Goal: Check status: Check status

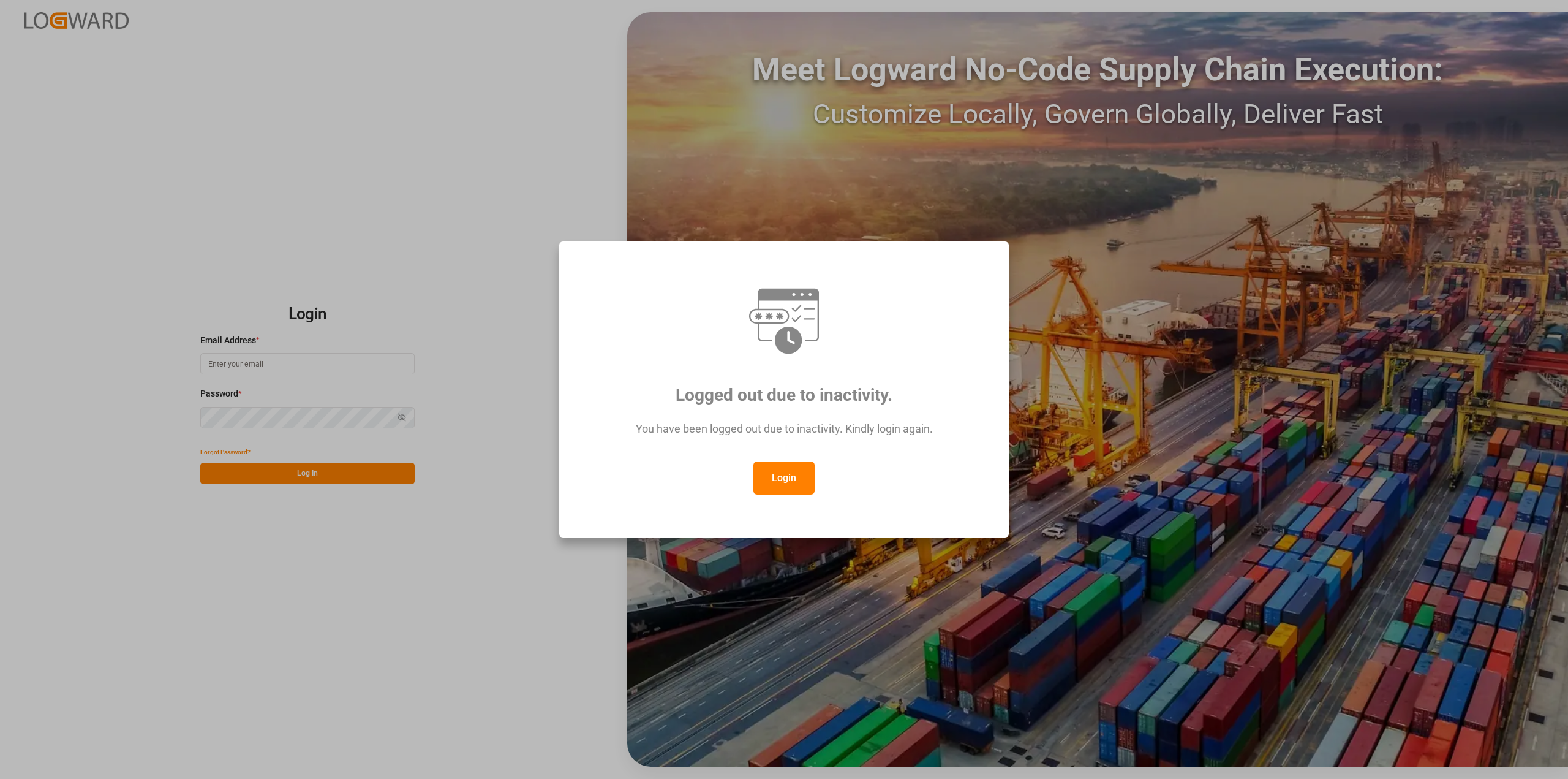
click at [801, 491] on button "Login" at bounding box center [784, 478] width 61 height 33
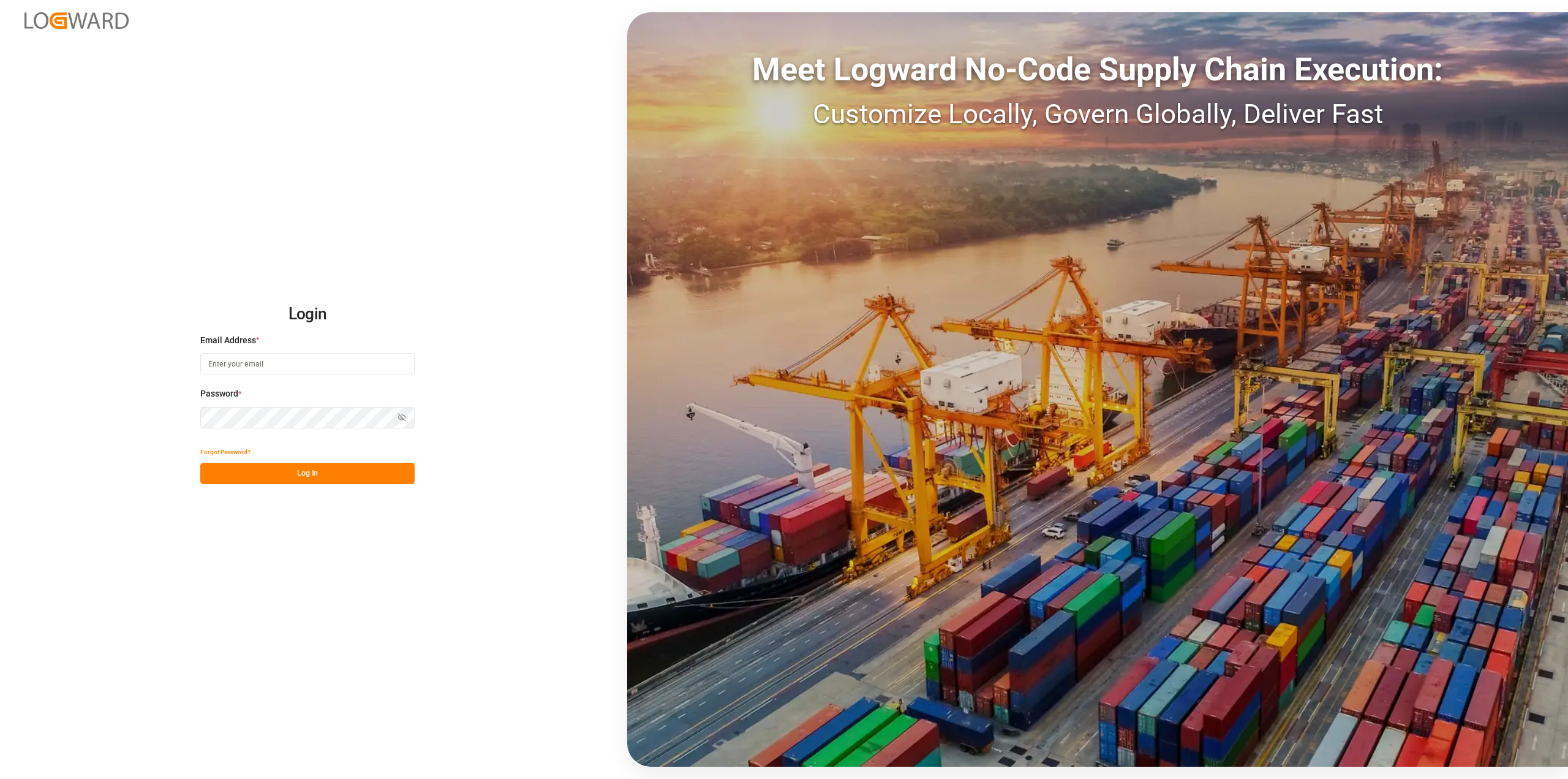
click at [369, 368] on input at bounding box center [307, 364] width 214 height 21
type input "[PERSON_NAME][EMAIL_ADDRESS][PERSON_NAME][DOMAIN_NAME]"
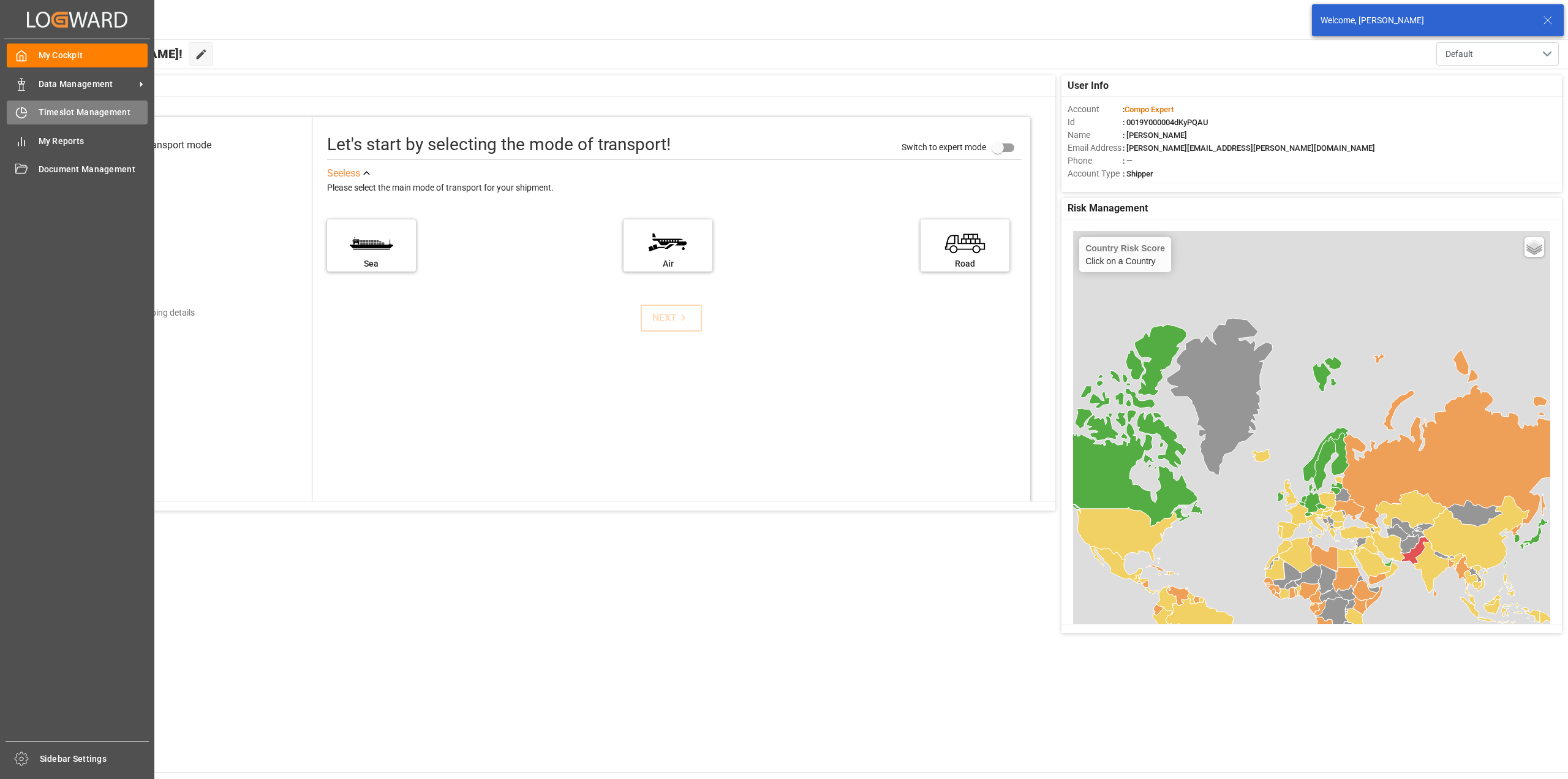
click at [21, 116] on icon at bounding box center [21, 113] width 12 height 12
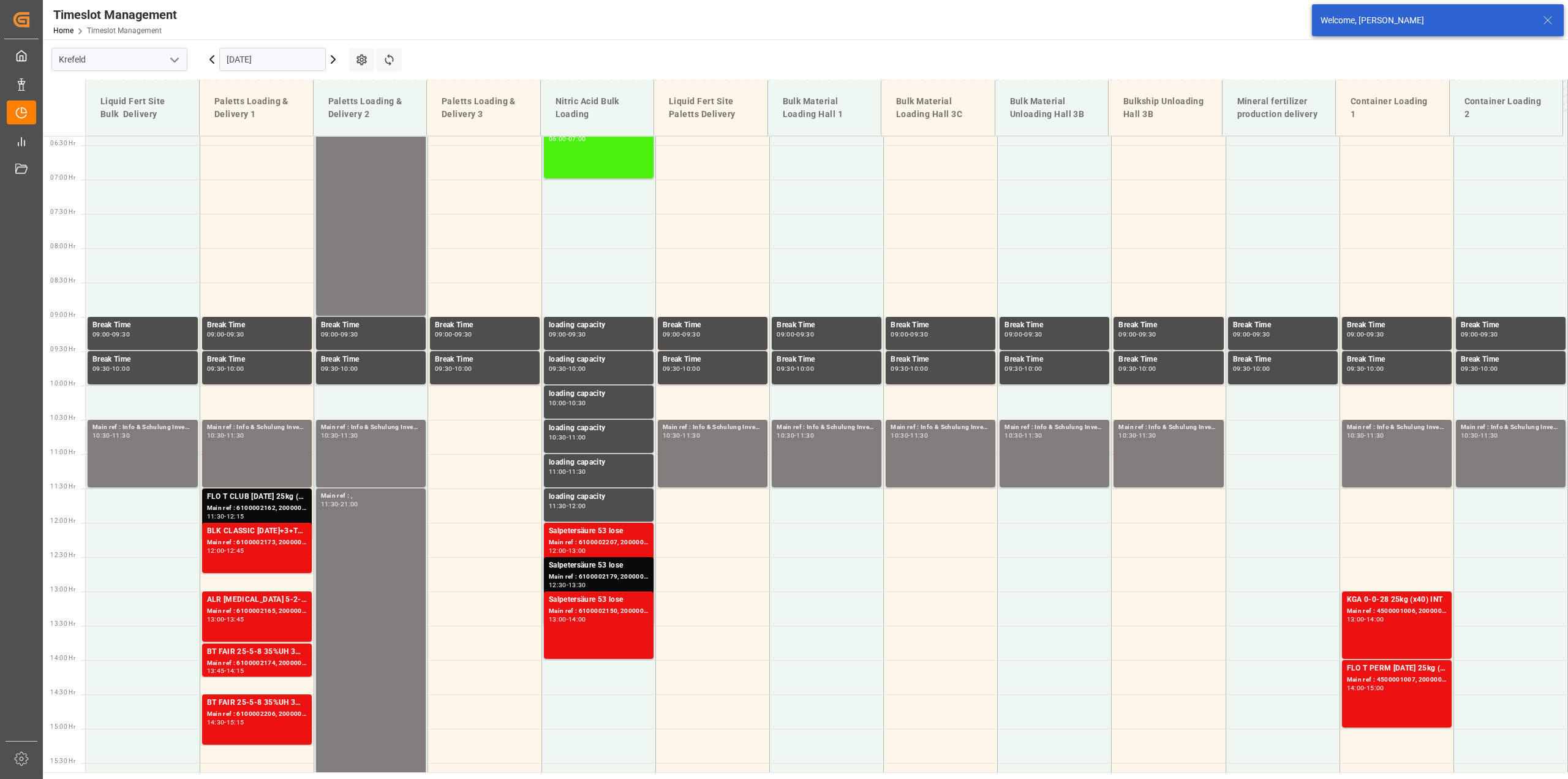
scroll to position [316, 0]
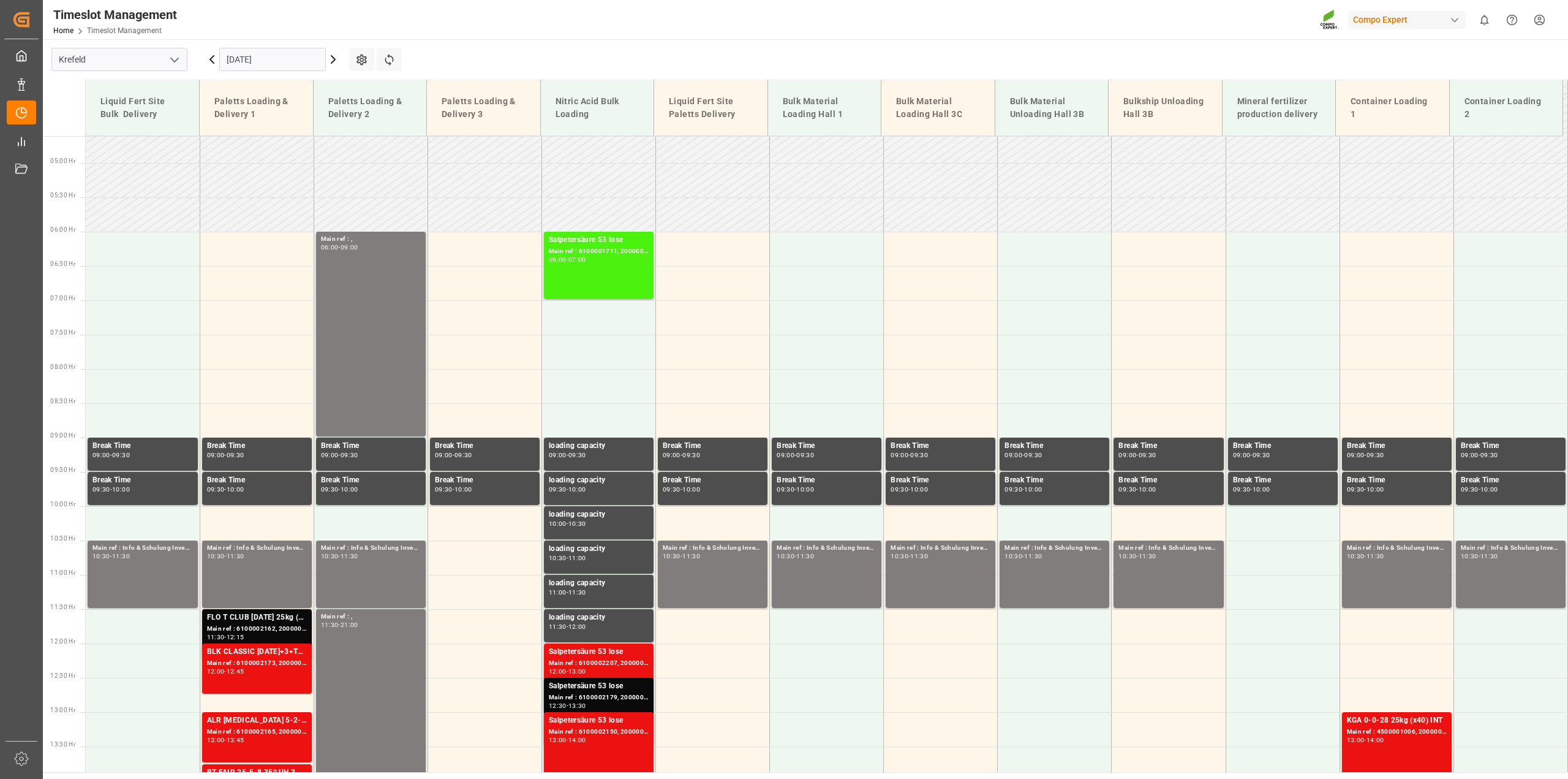
click at [209, 62] on icon at bounding box center [212, 59] width 15 height 15
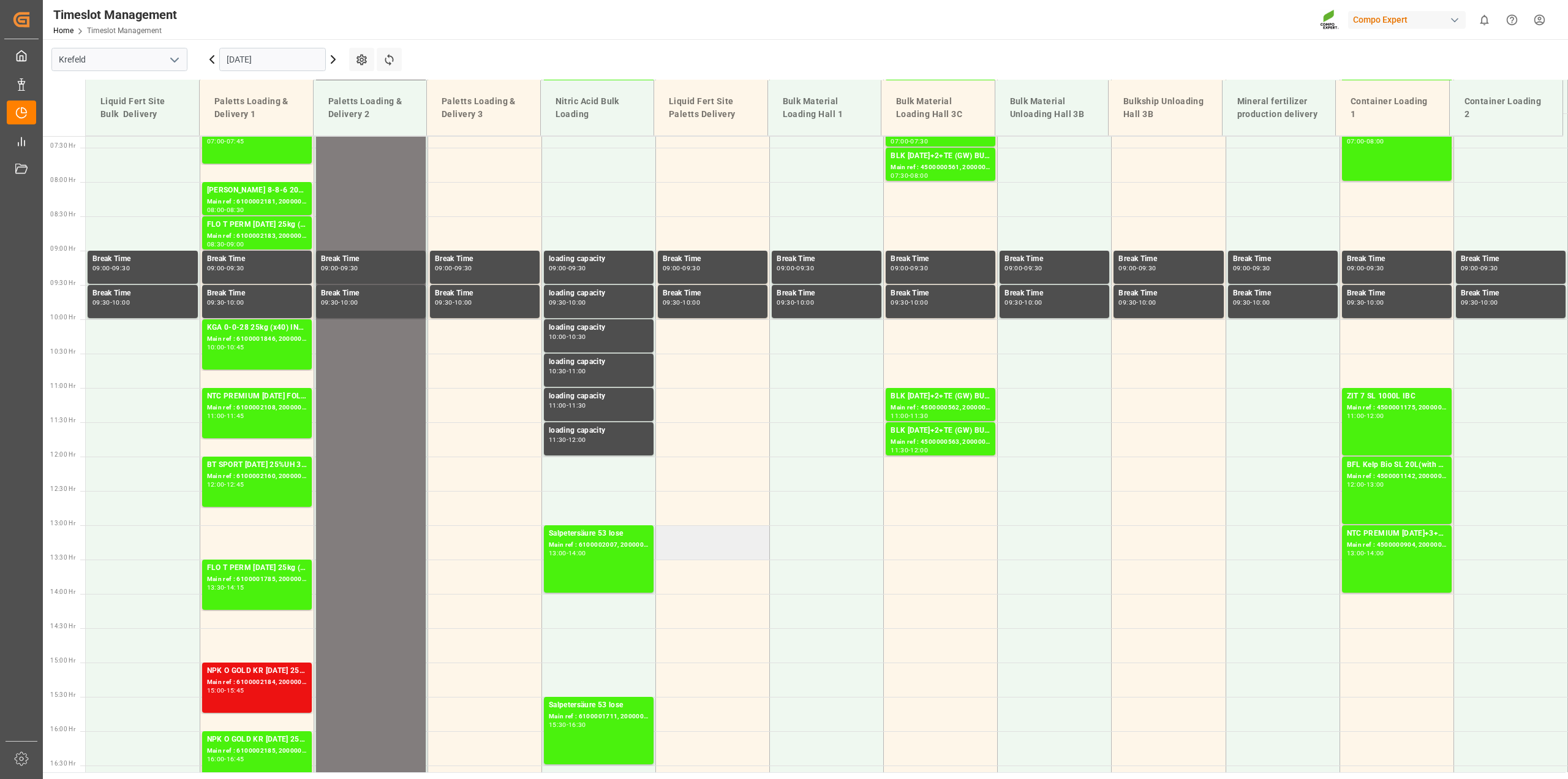
scroll to position [546, 0]
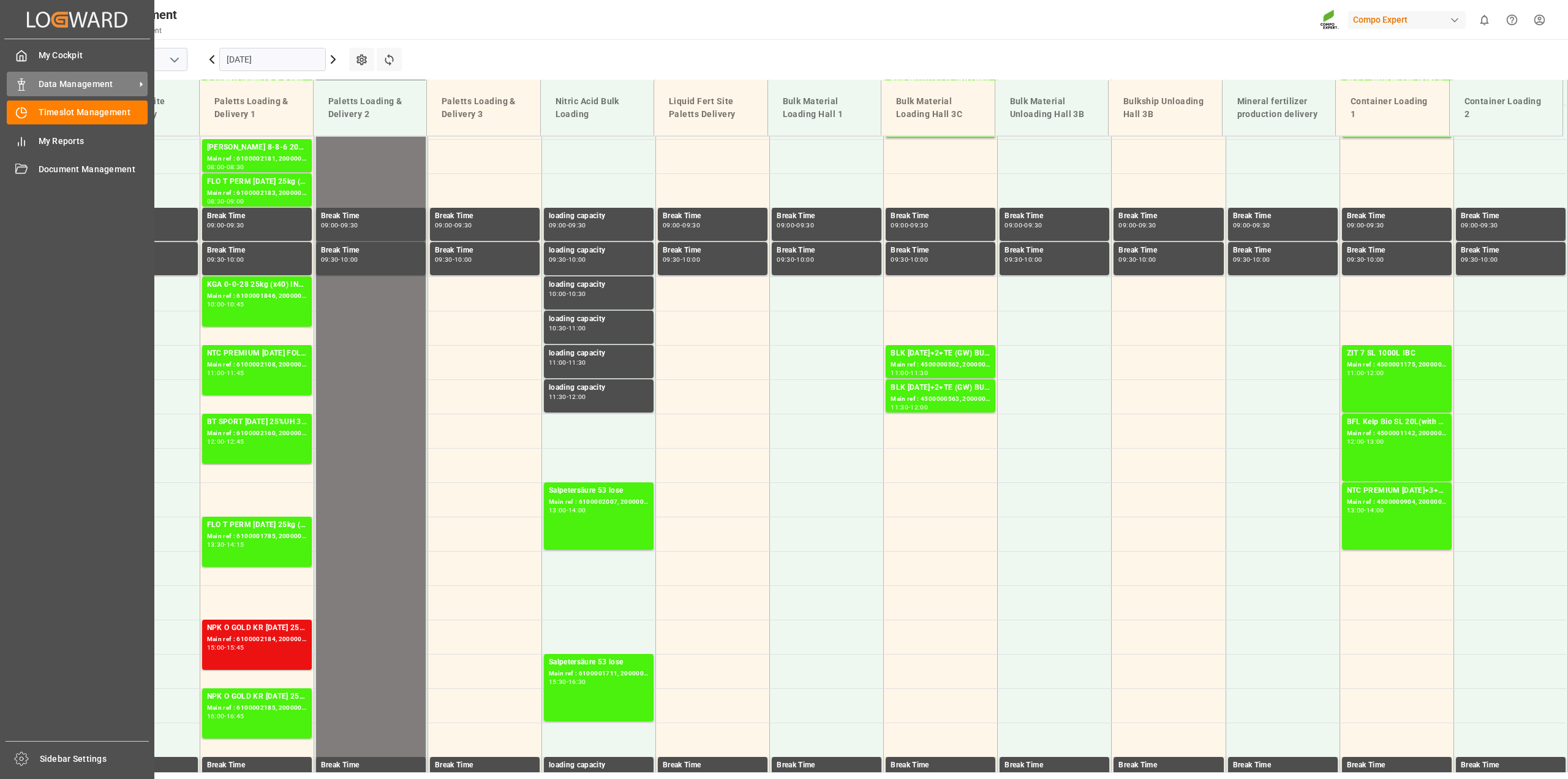
click at [95, 93] on div "Data Management Data Management" at bounding box center [77, 83] width 141 height 24
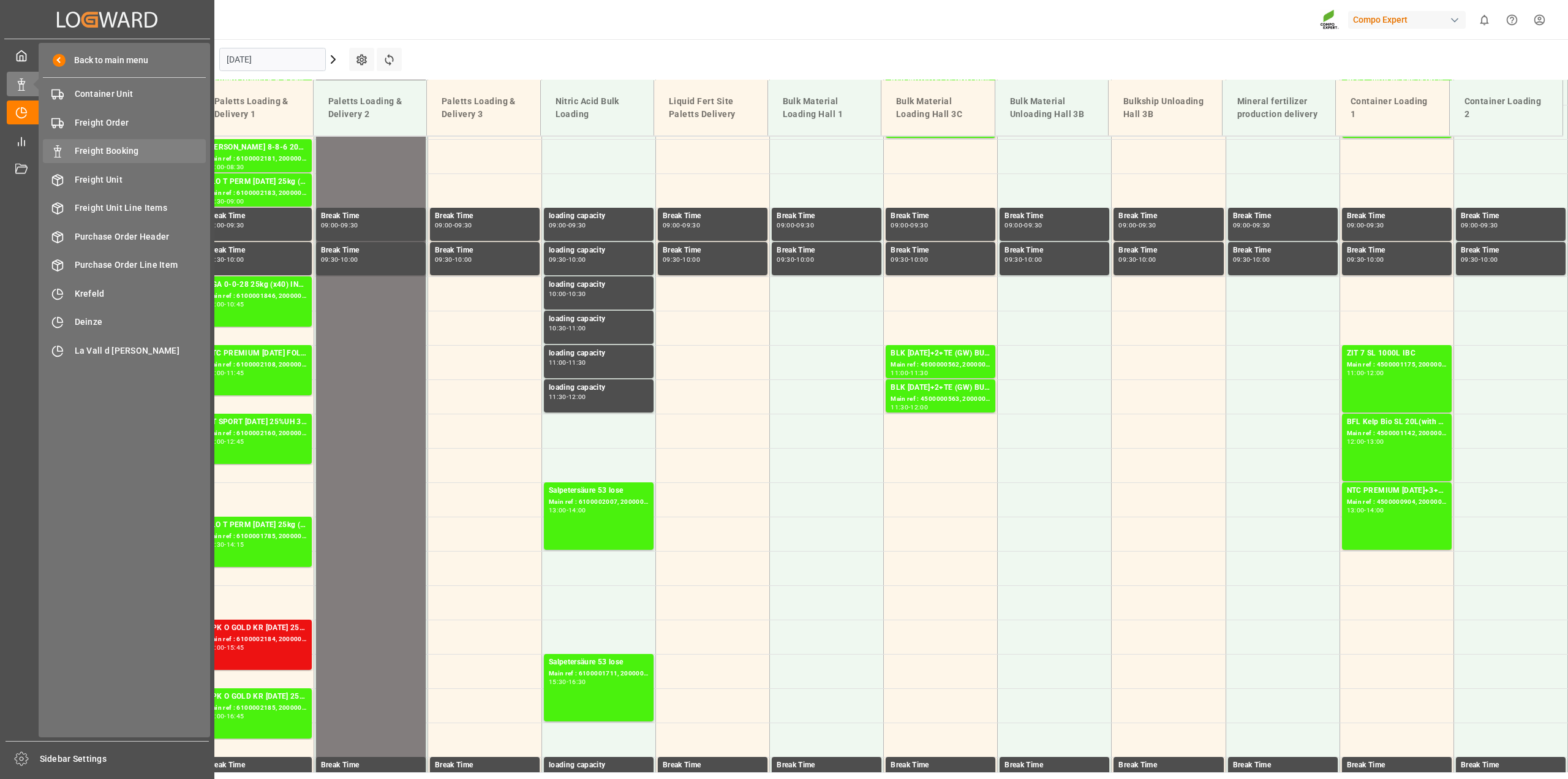
click at [122, 152] on span "Freight Booking" at bounding box center [140, 151] width 132 height 13
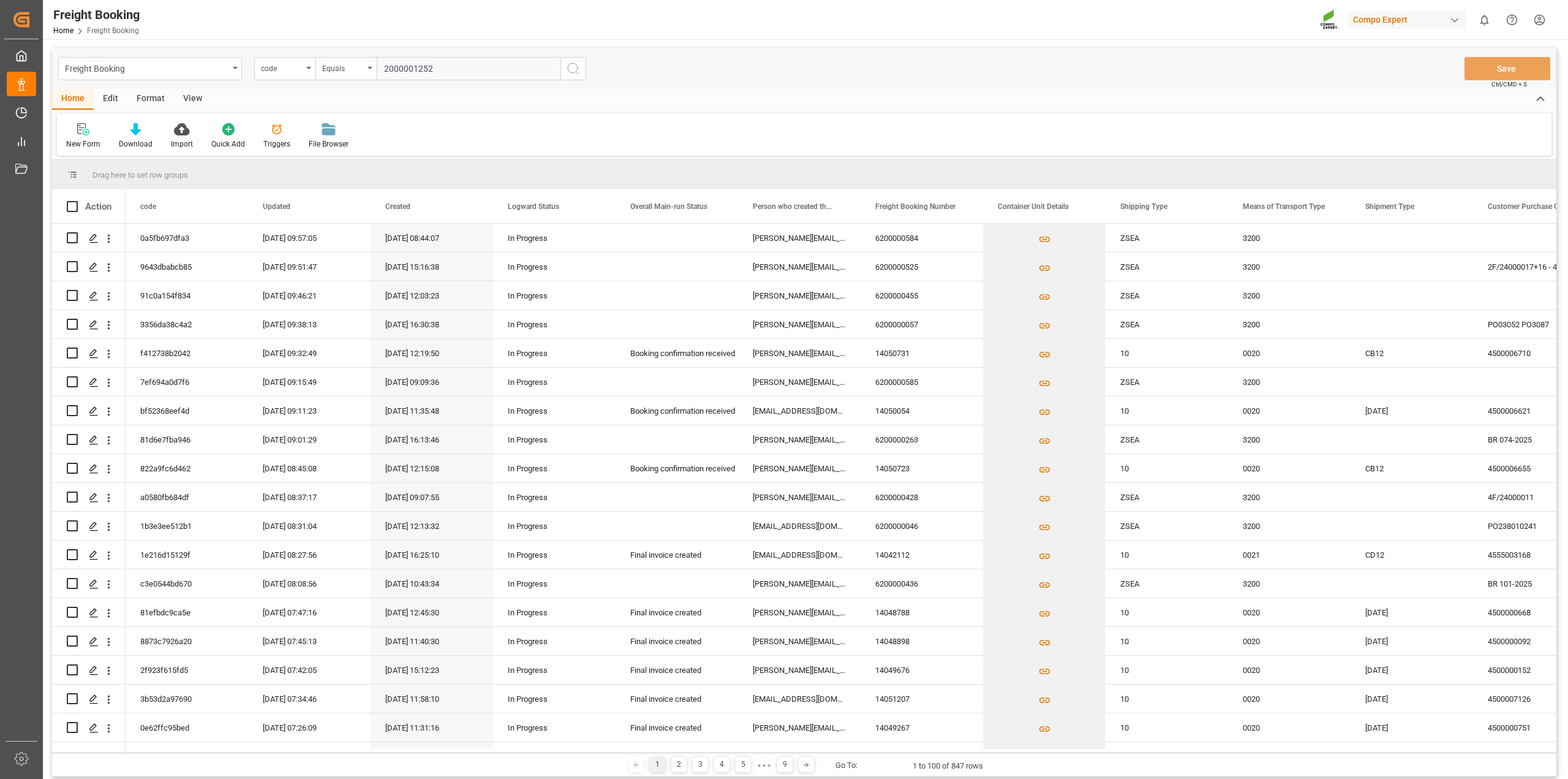
type input "2000001252"
click at [573, 70] on icon "search button" at bounding box center [574, 69] width 15 height 15
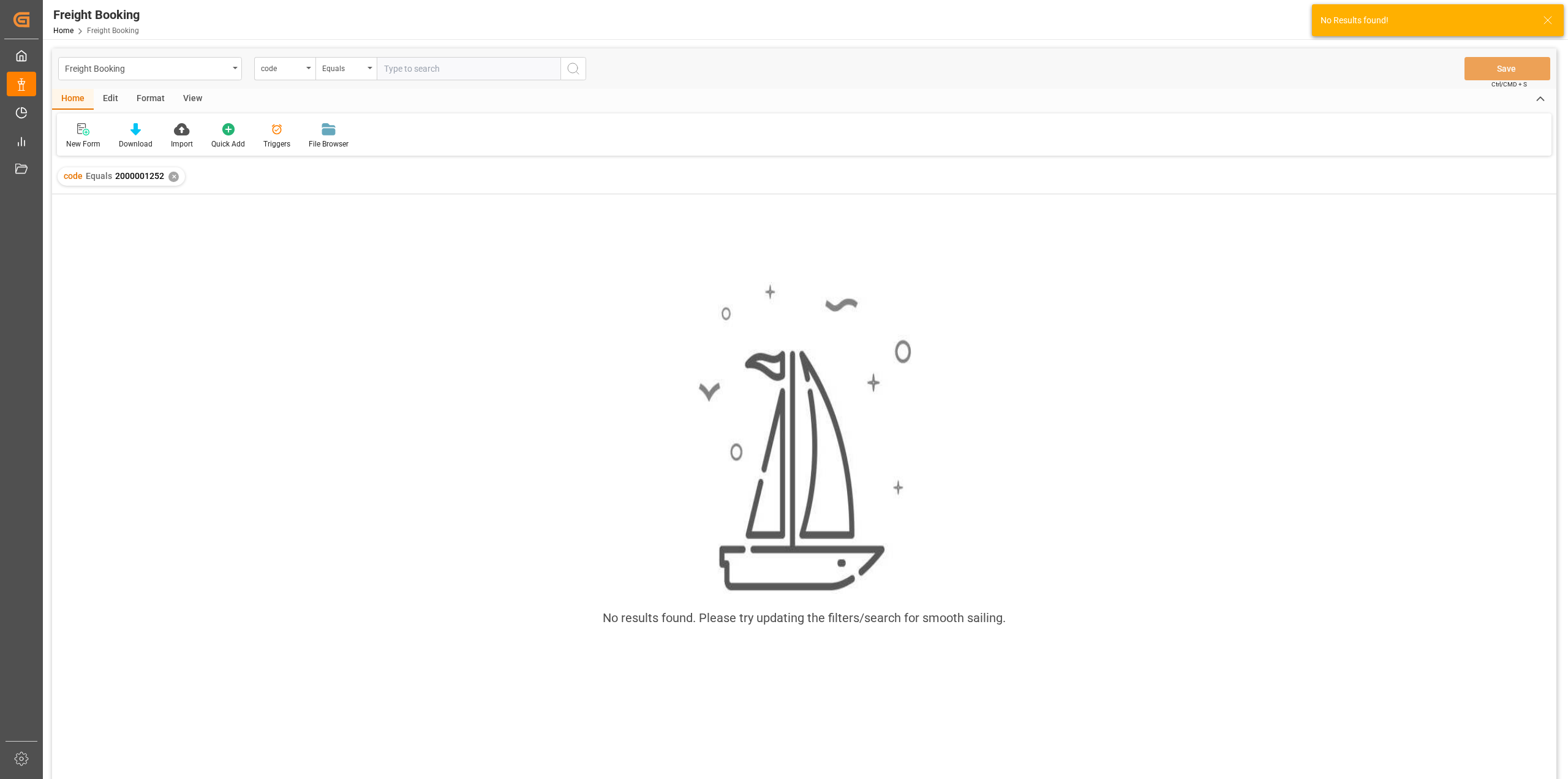
click at [170, 176] on div "✕" at bounding box center [173, 176] width 10 height 10
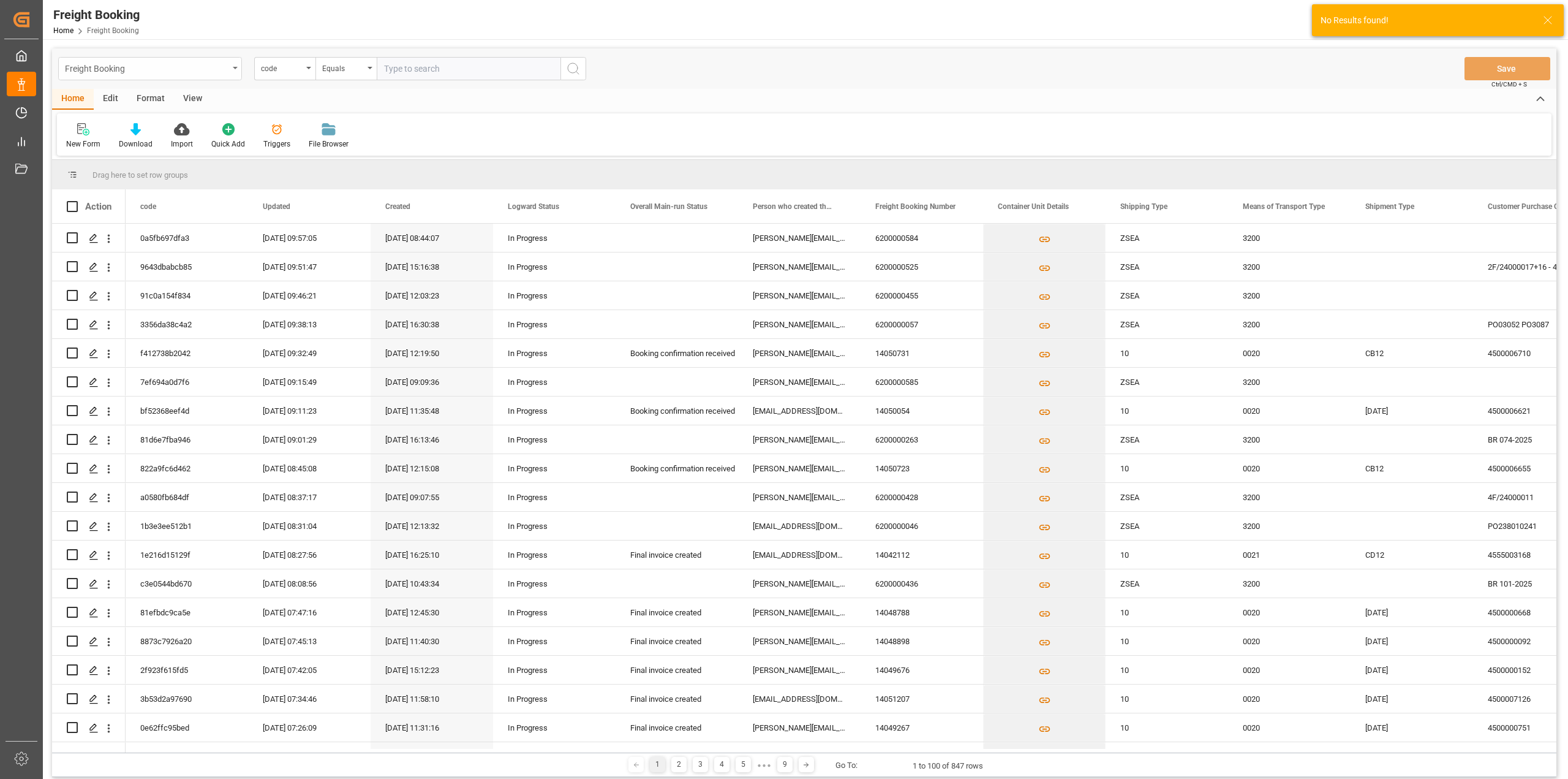
click at [237, 68] on icon "open menu" at bounding box center [235, 68] width 5 height 3
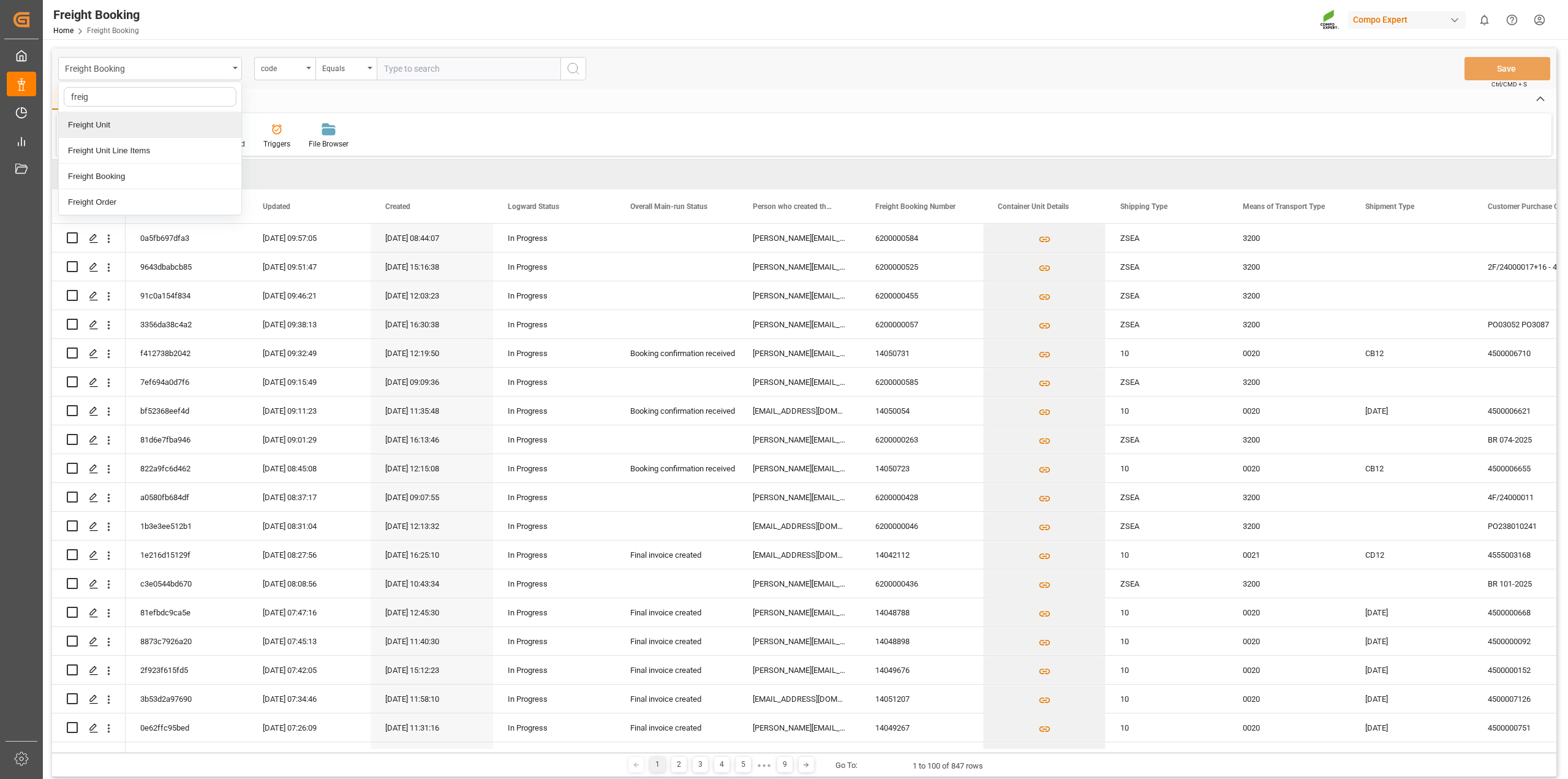
type input "freigh"
click at [130, 186] on div "Freight Booking" at bounding box center [150, 177] width 182 height 26
click at [419, 68] on input "text" at bounding box center [468, 68] width 184 height 23
paste input "2000001252"
drag, startPoint x: 417, startPoint y: 64, endPoint x: 268, endPoint y: 59, distance: 149.1
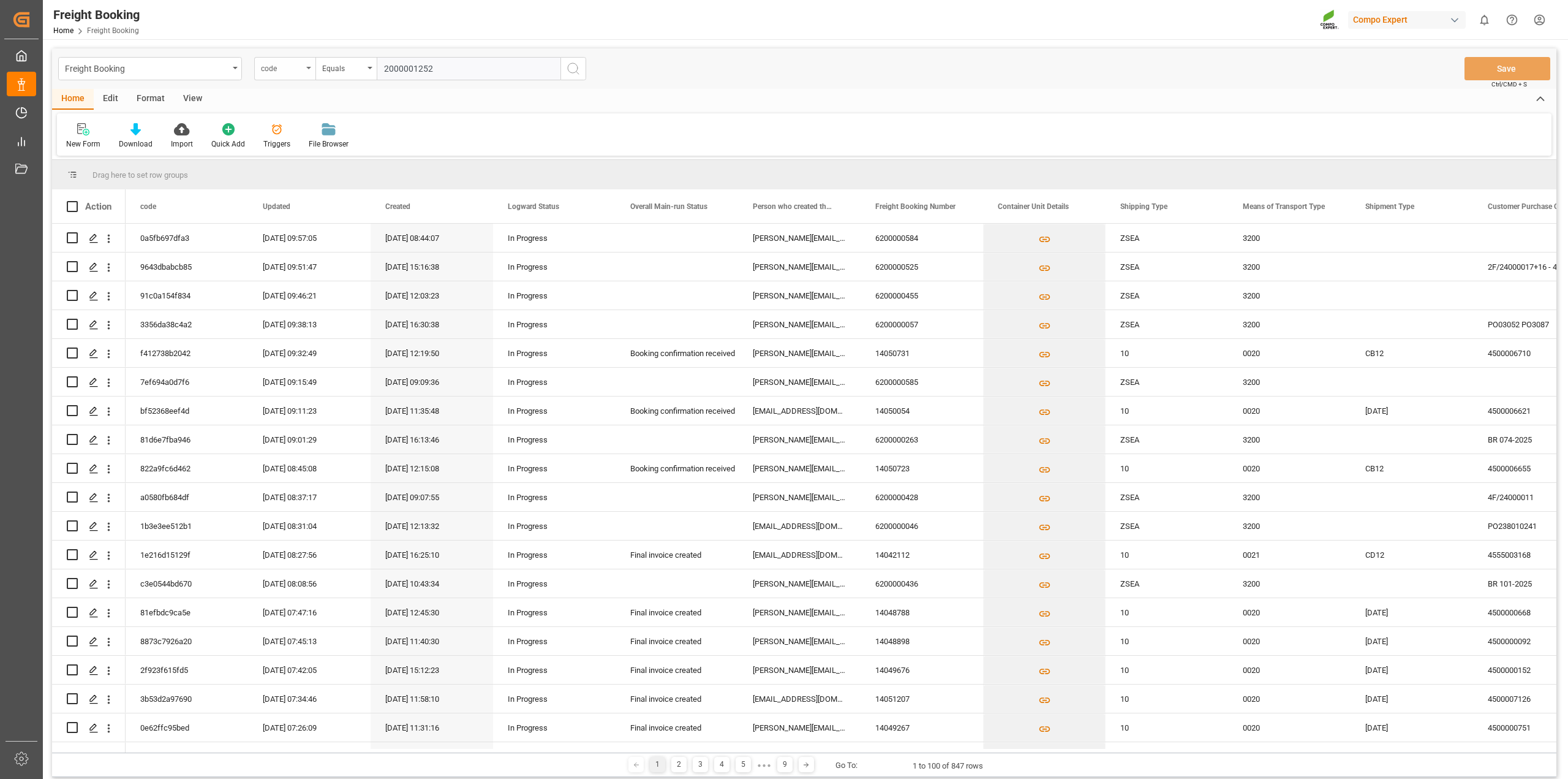
click at [268, 59] on div "code Equals 2000001252" at bounding box center [420, 68] width 332 height 23
paste input "6200000545"
type input "6200000545"
click at [572, 65] on icon "search button" at bounding box center [574, 69] width 15 height 15
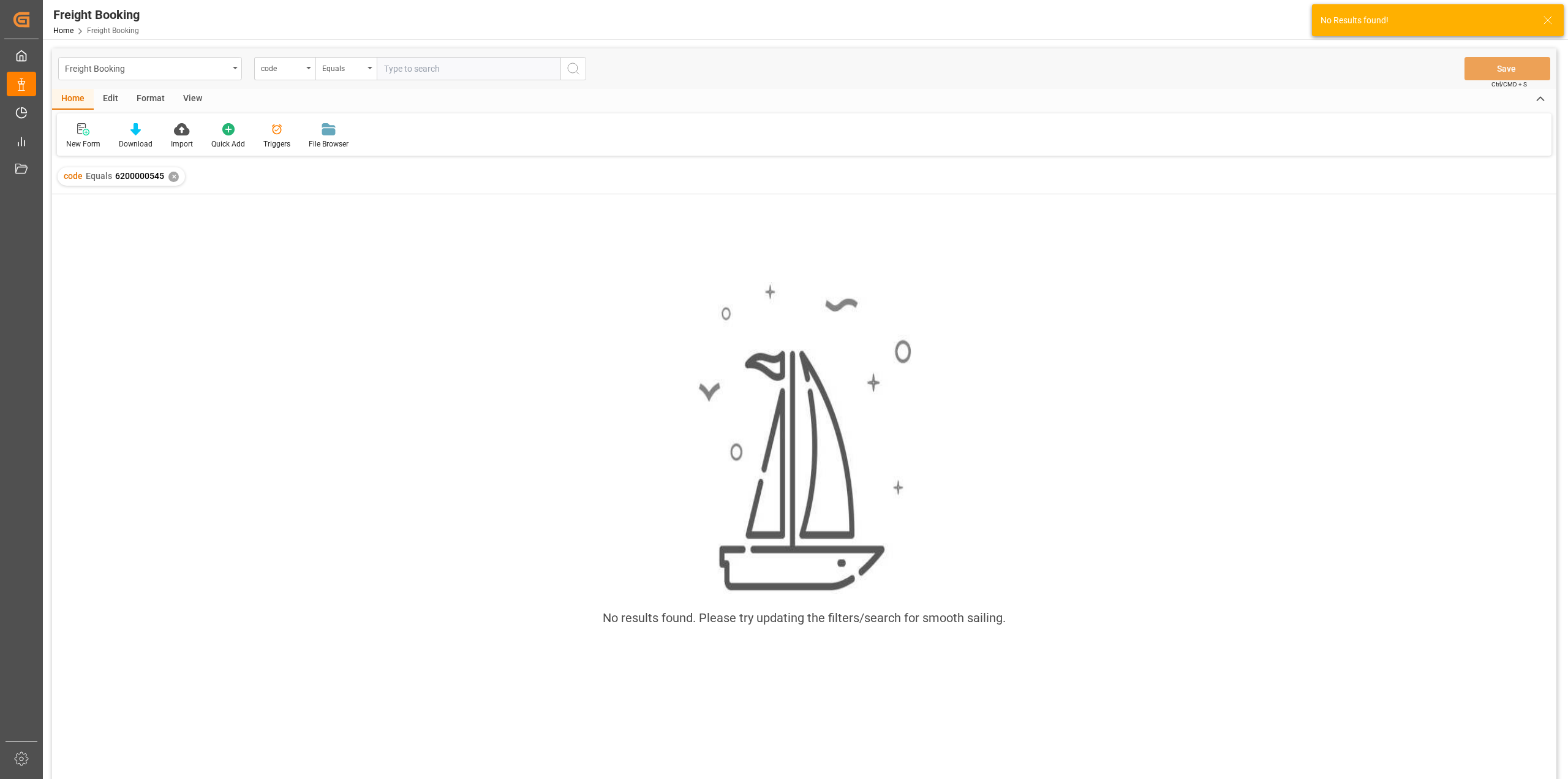
click at [176, 176] on div "✕" at bounding box center [173, 176] width 10 height 10
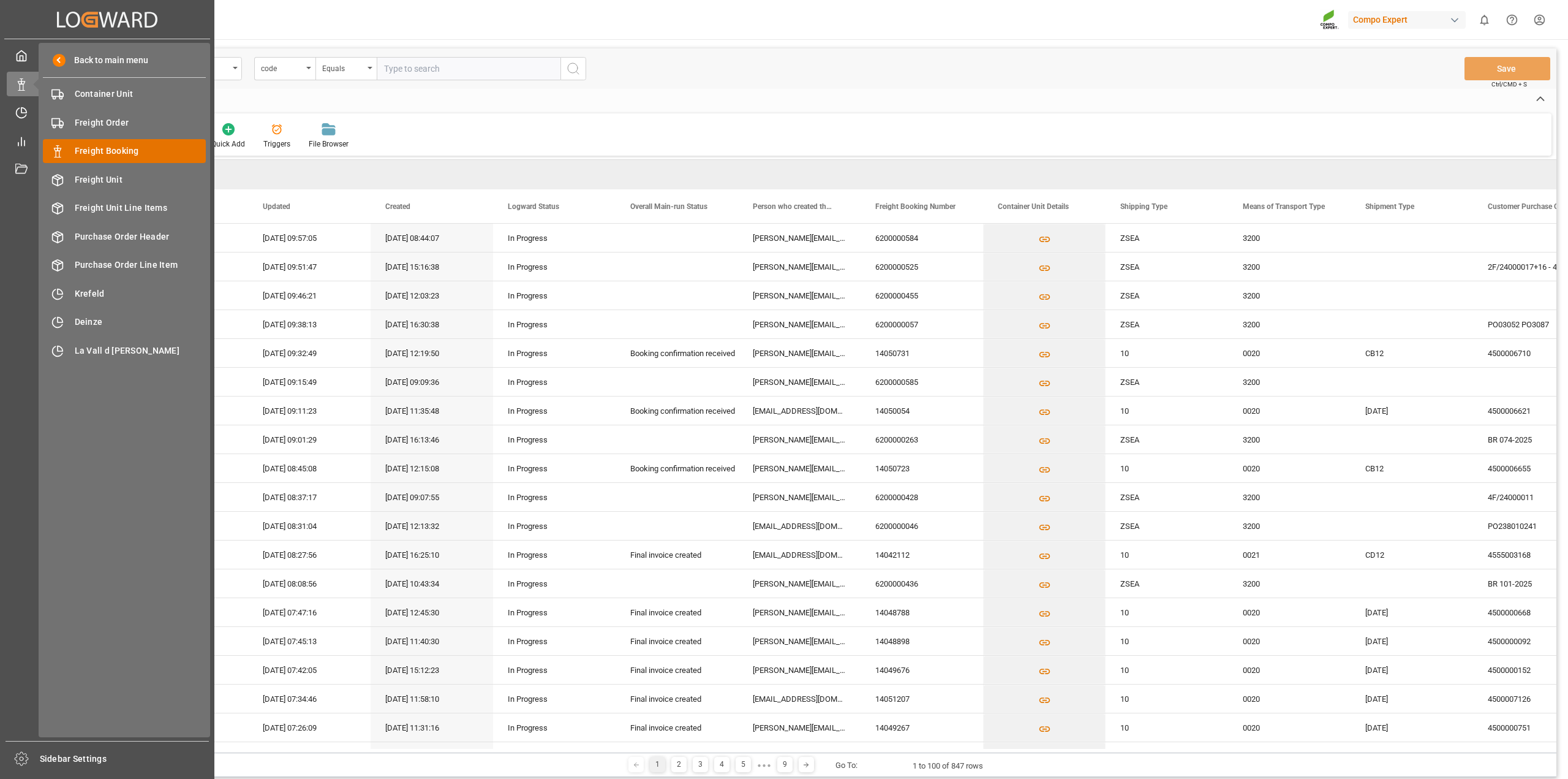
drag, startPoint x: 110, startPoint y: 159, endPoint x: 122, endPoint y: 151, distance: 14.4
click at [110, 159] on div "Freight Booking Freight Booking" at bounding box center [124, 151] width 163 height 24
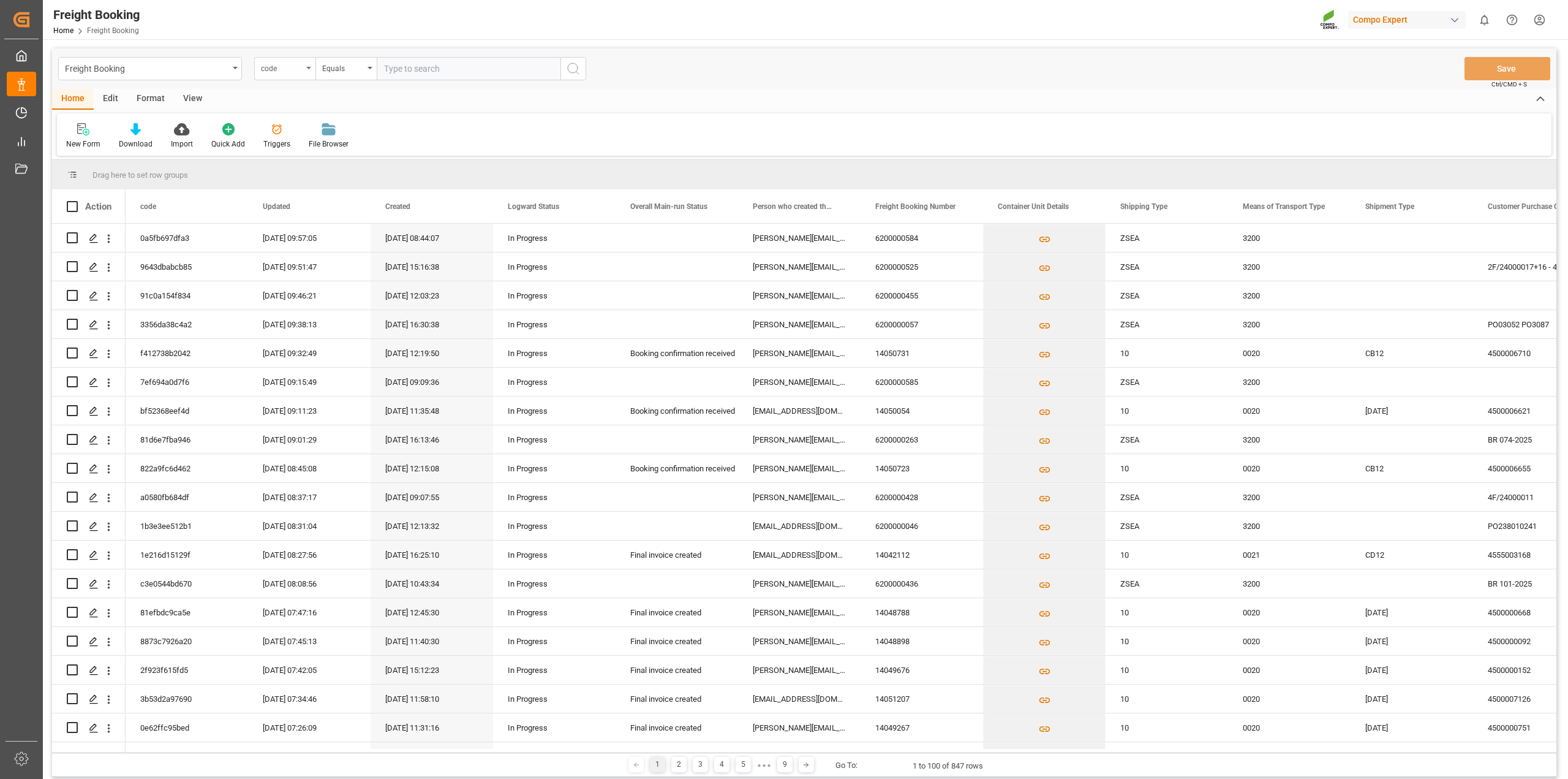
click at [311, 68] on icon "open menu" at bounding box center [309, 68] width 5 height 3
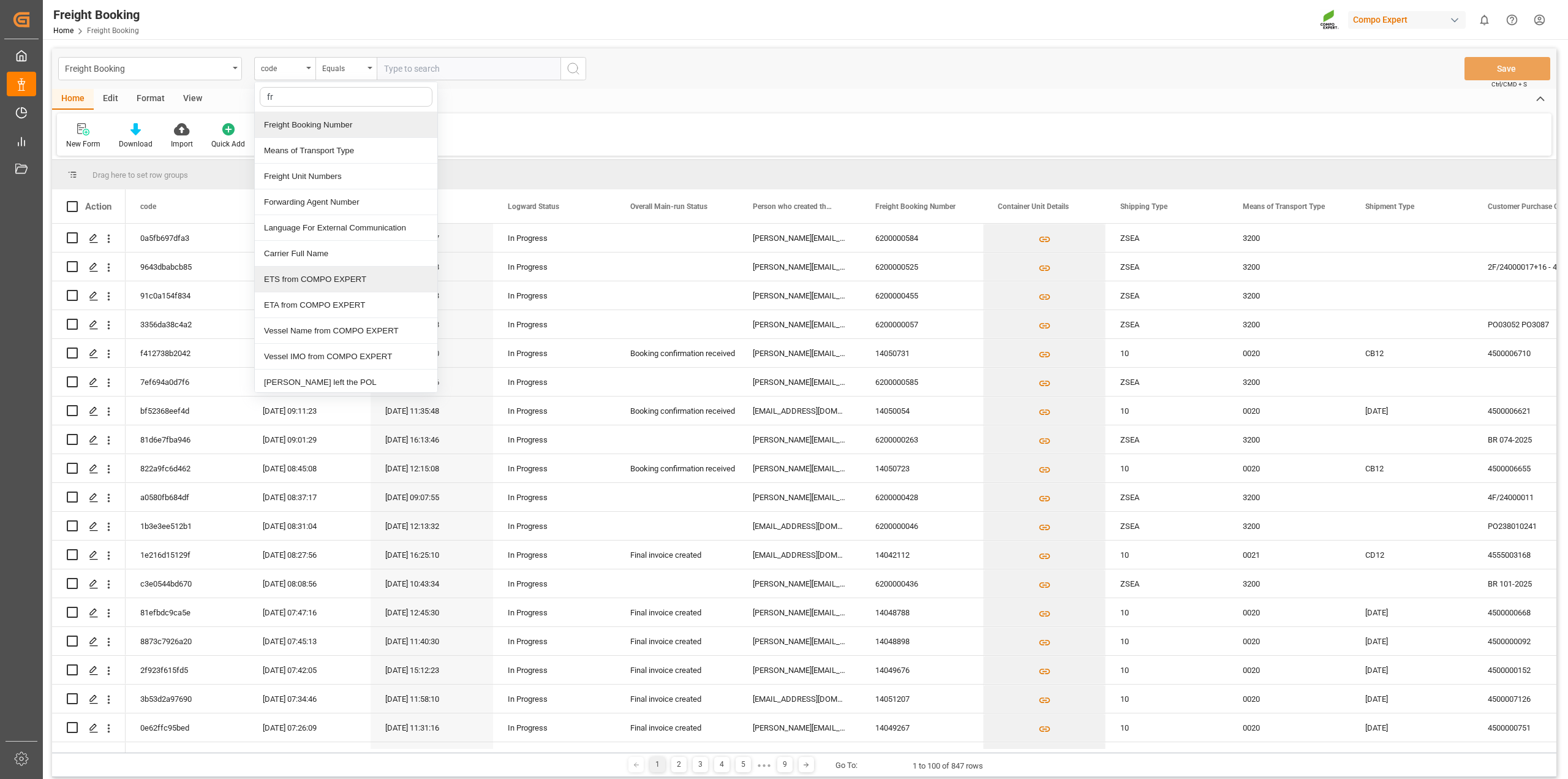
type input "fre"
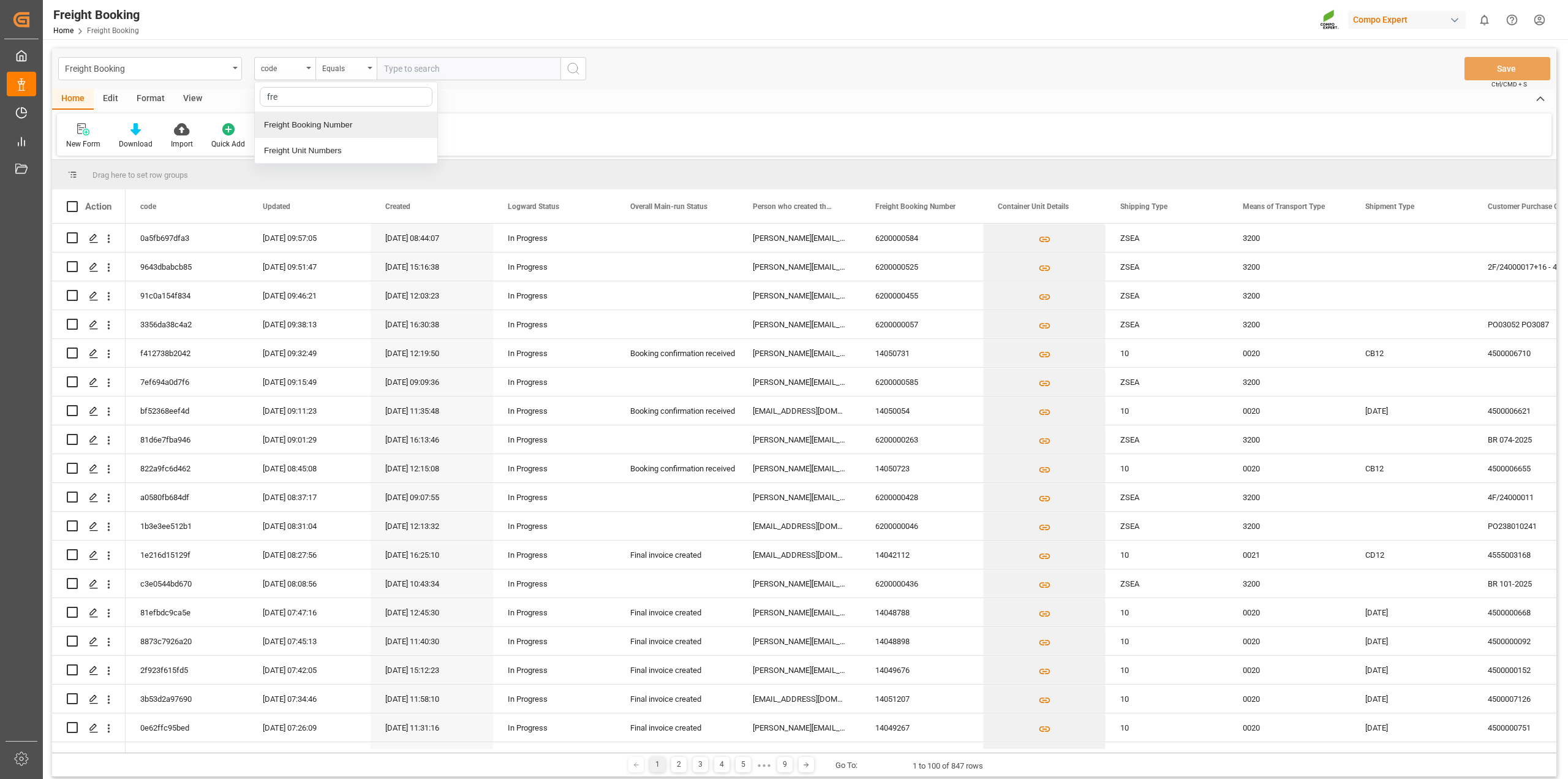
click at [319, 123] on div "Freight Booking Number" at bounding box center [346, 125] width 182 height 26
click at [430, 71] on input "text" at bounding box center [468, 68] width 184 height 23
paste input "6200000545"
type input "6200000545"
click at [577, 68] on circle "search button" at bounding box center [573, 68] width 10 height 10
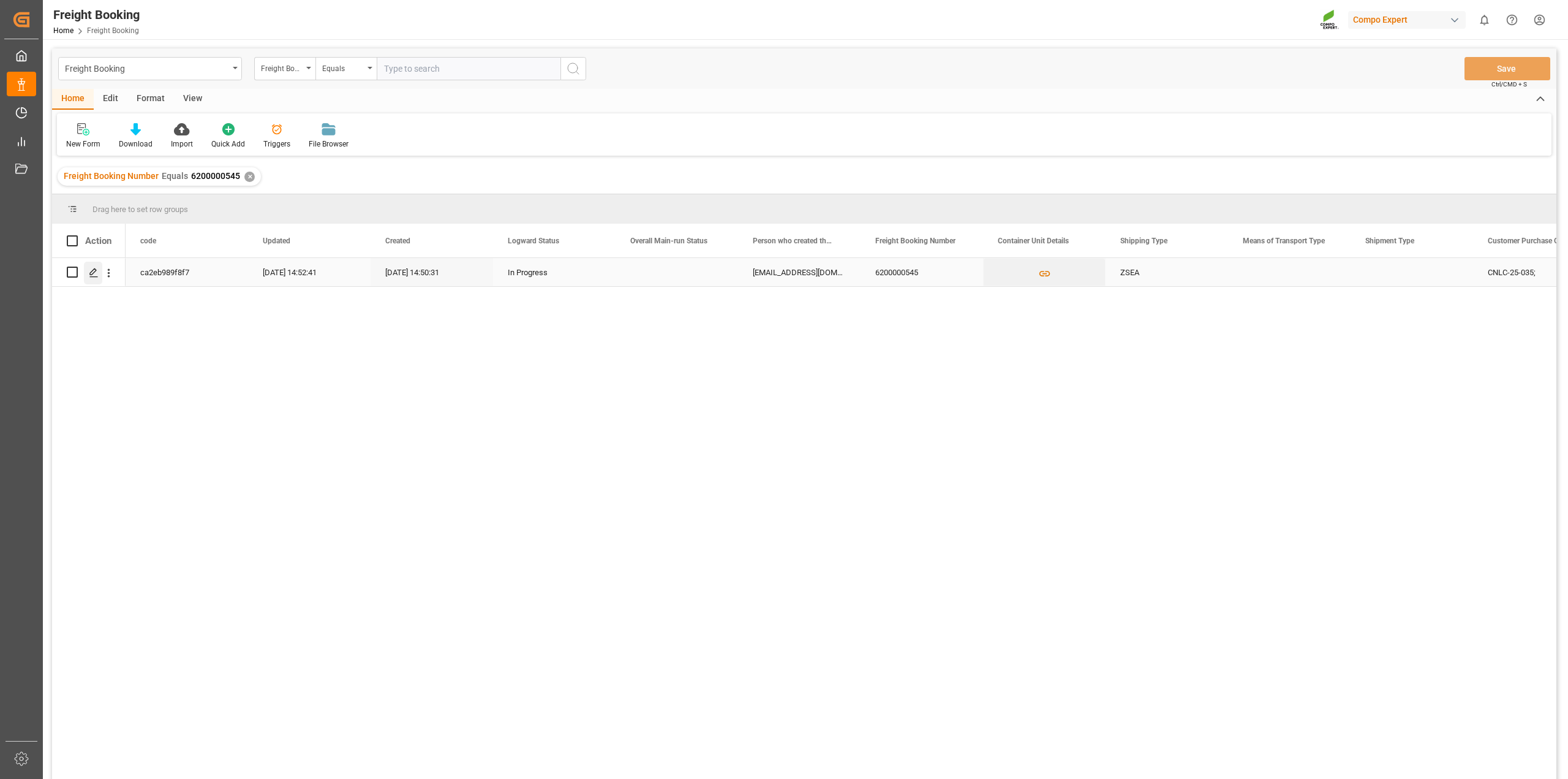
click at [89, 273] on icon "Press SPACE to select this row." at bounding box center [94, 273] width 10 height 10
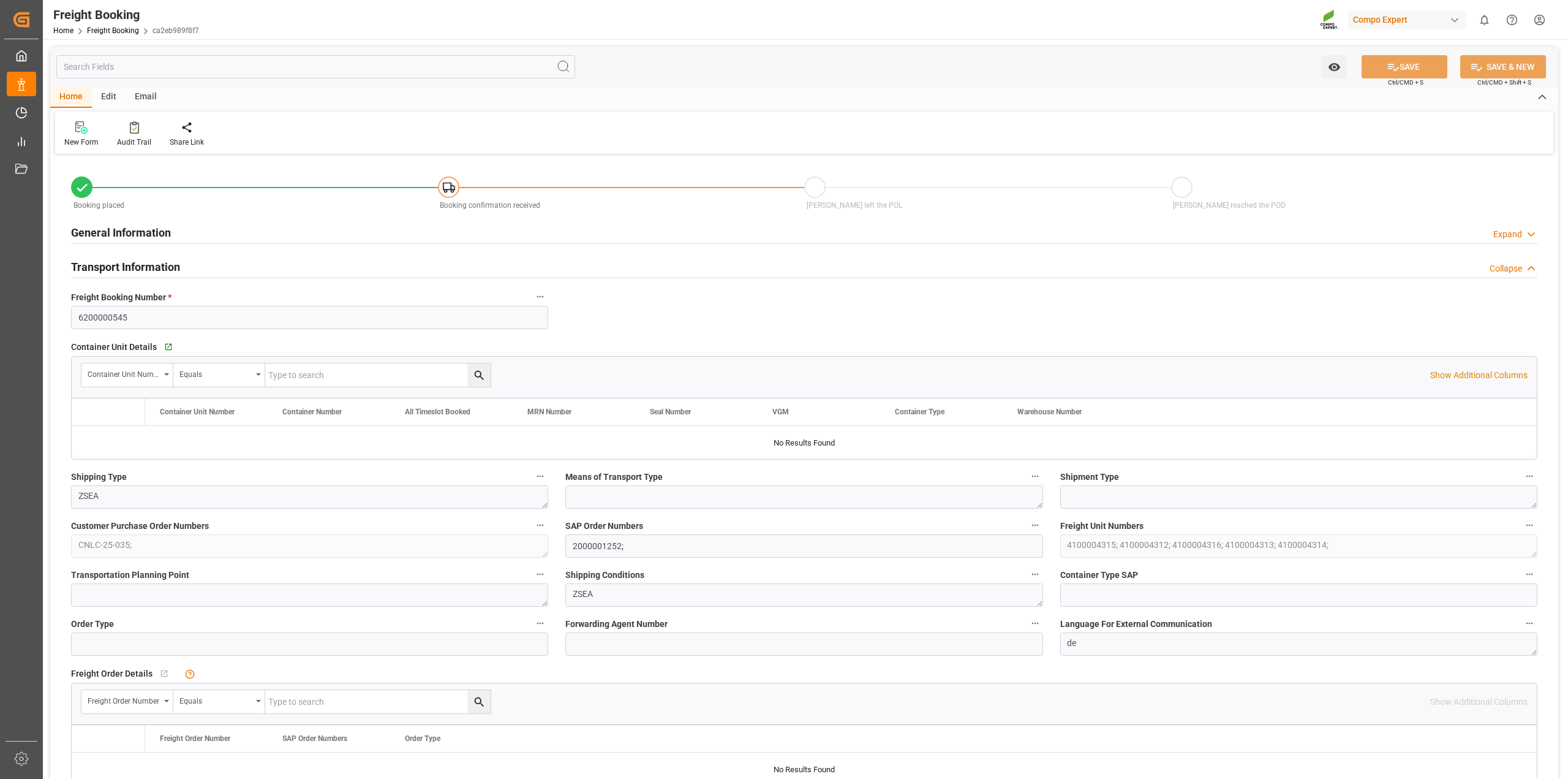
type input "KRPUS"
type input "0"
type input "108486"
type input "[DATE] 01:00"
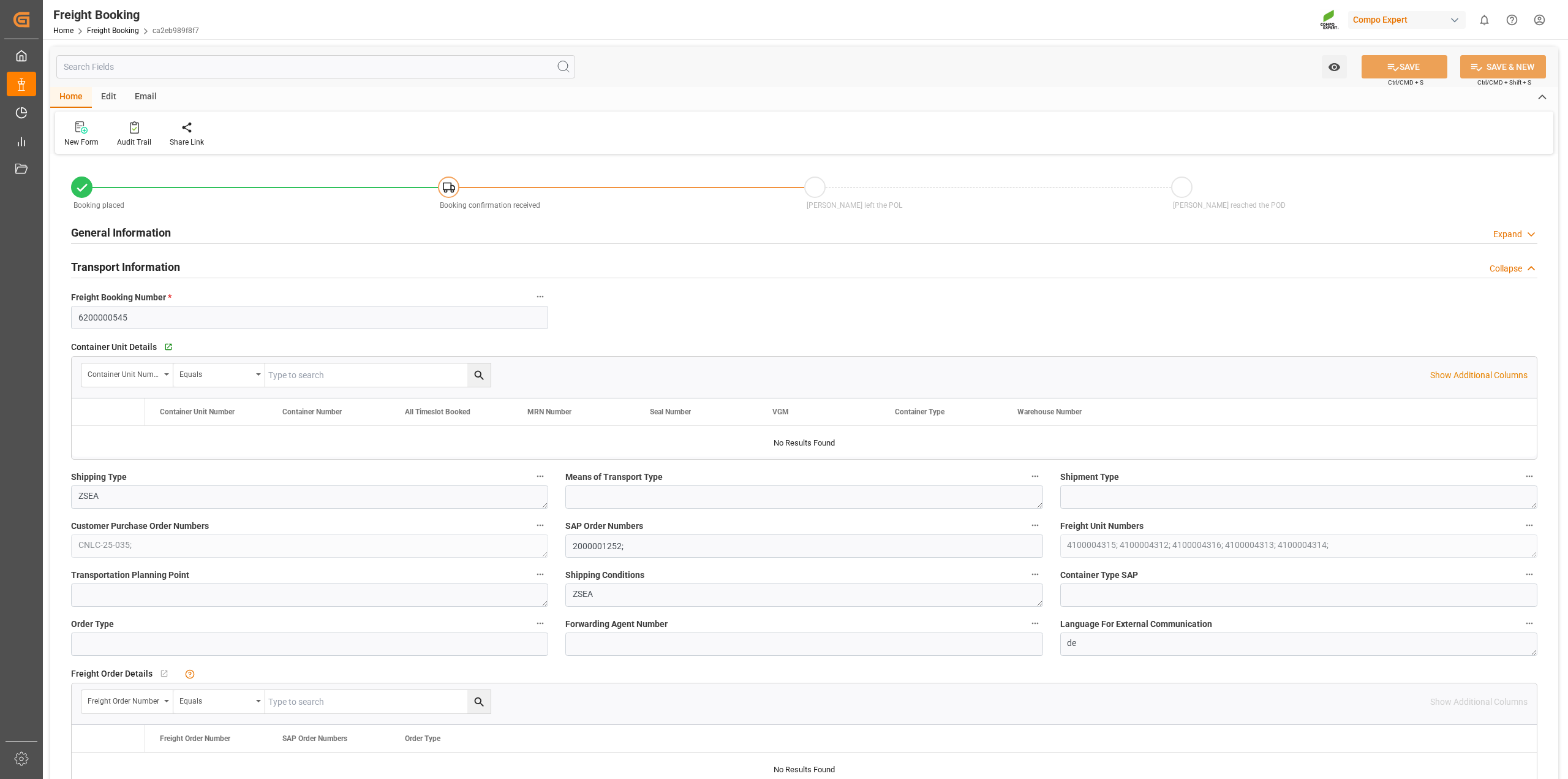
type input "[DATE] 14:50"
type input "[DATE] 14:52"
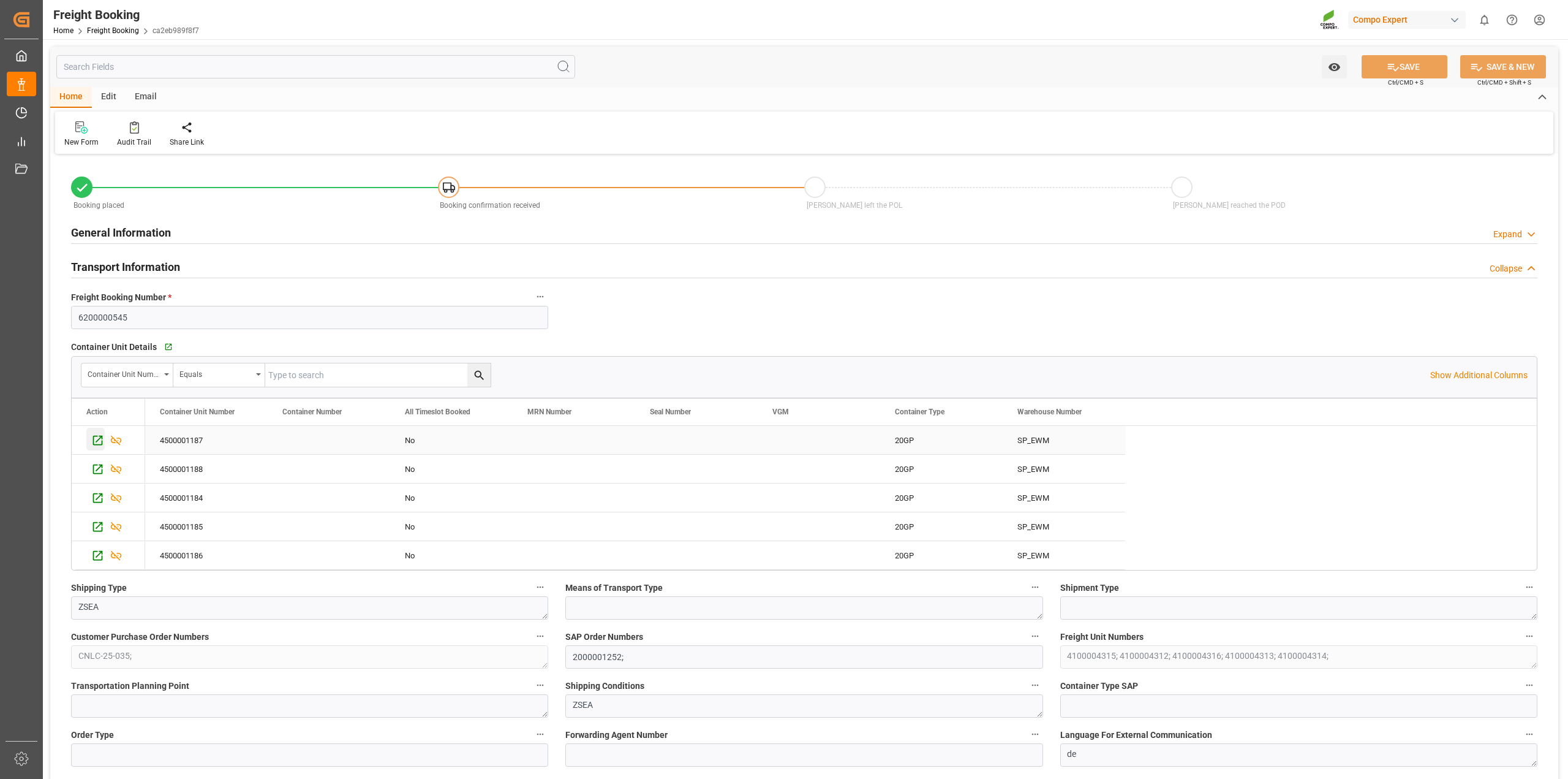
click at [95, 443] on icon "Press SPACE to select this row." at bounding box center [98, 440] width 13 height 13
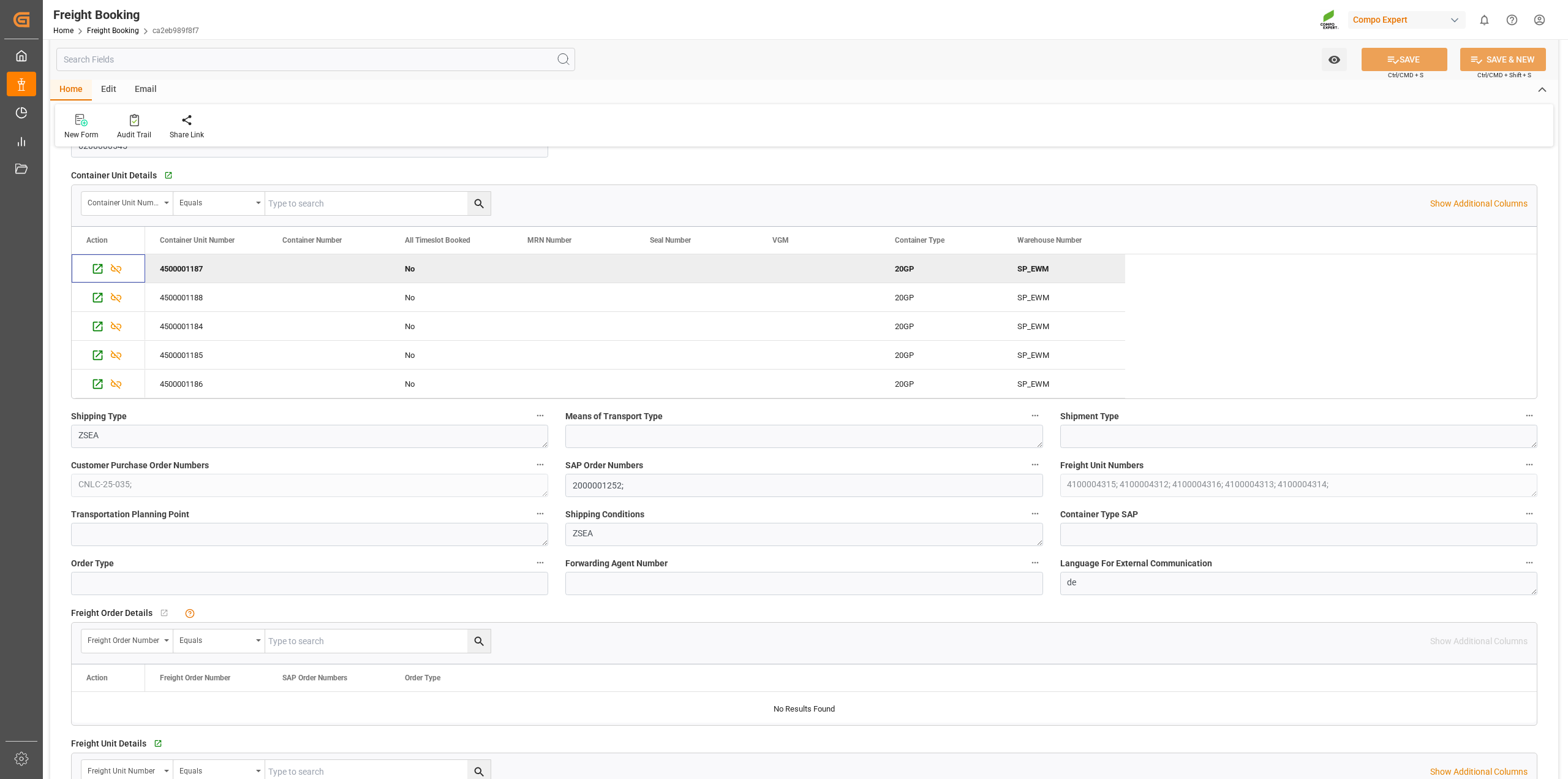
scroll to position [77, 0]
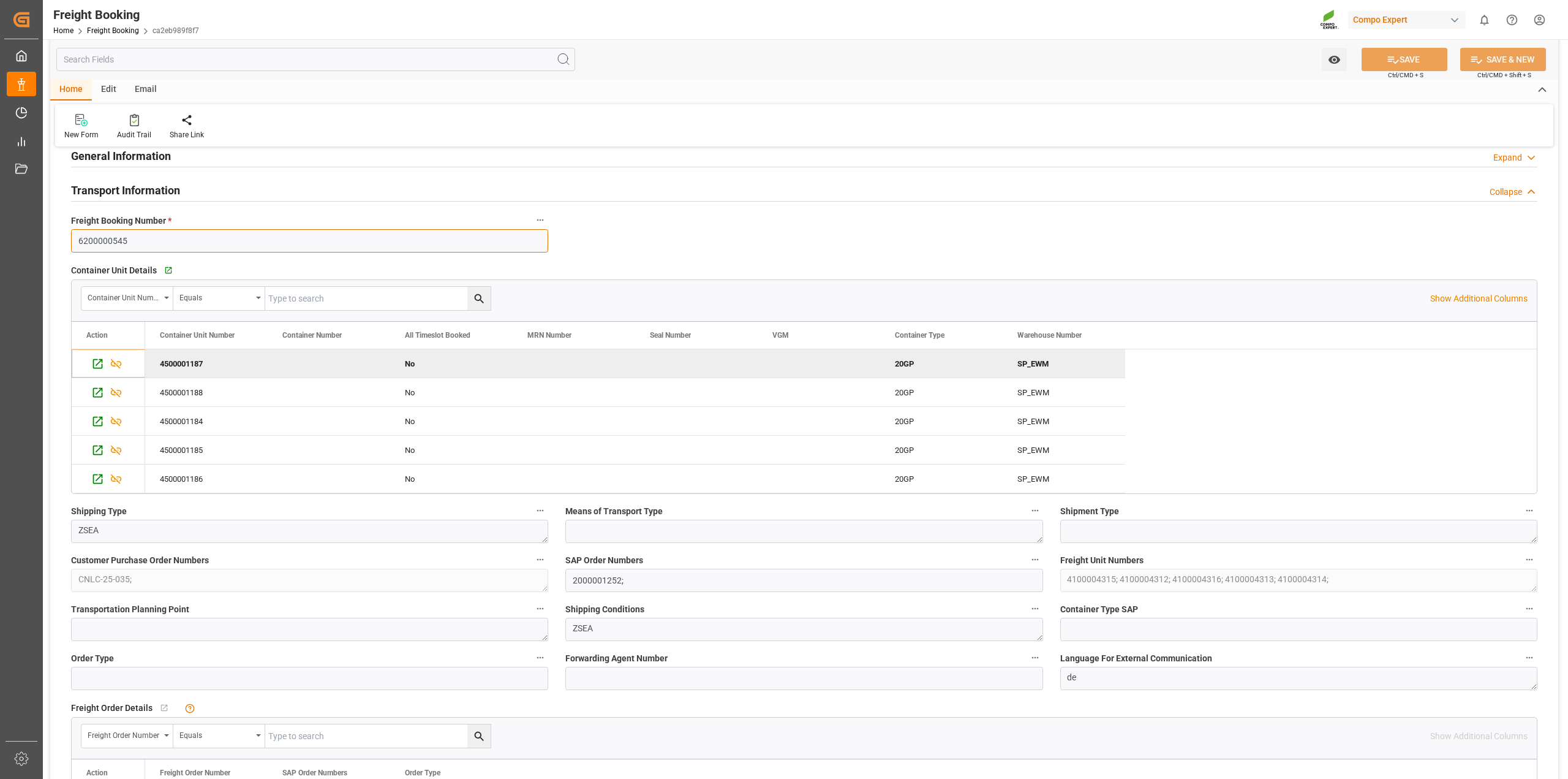
drag, startPoint x: 142, startPoint y: 240, endPoint x: 61, endPoint y: 241, distance: 81.0
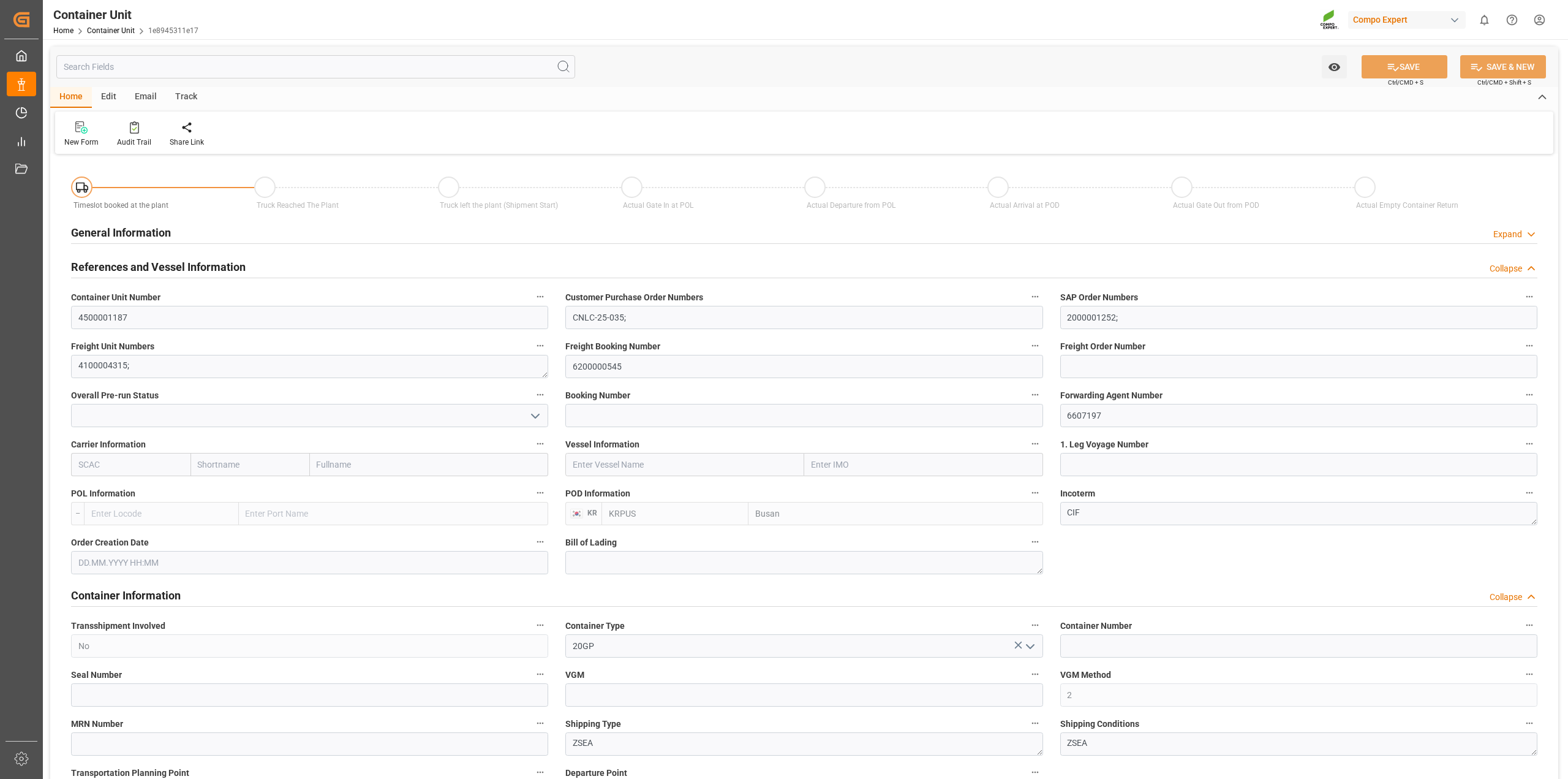
type input "KRPUS"
type input "0"
type input "21697.2"
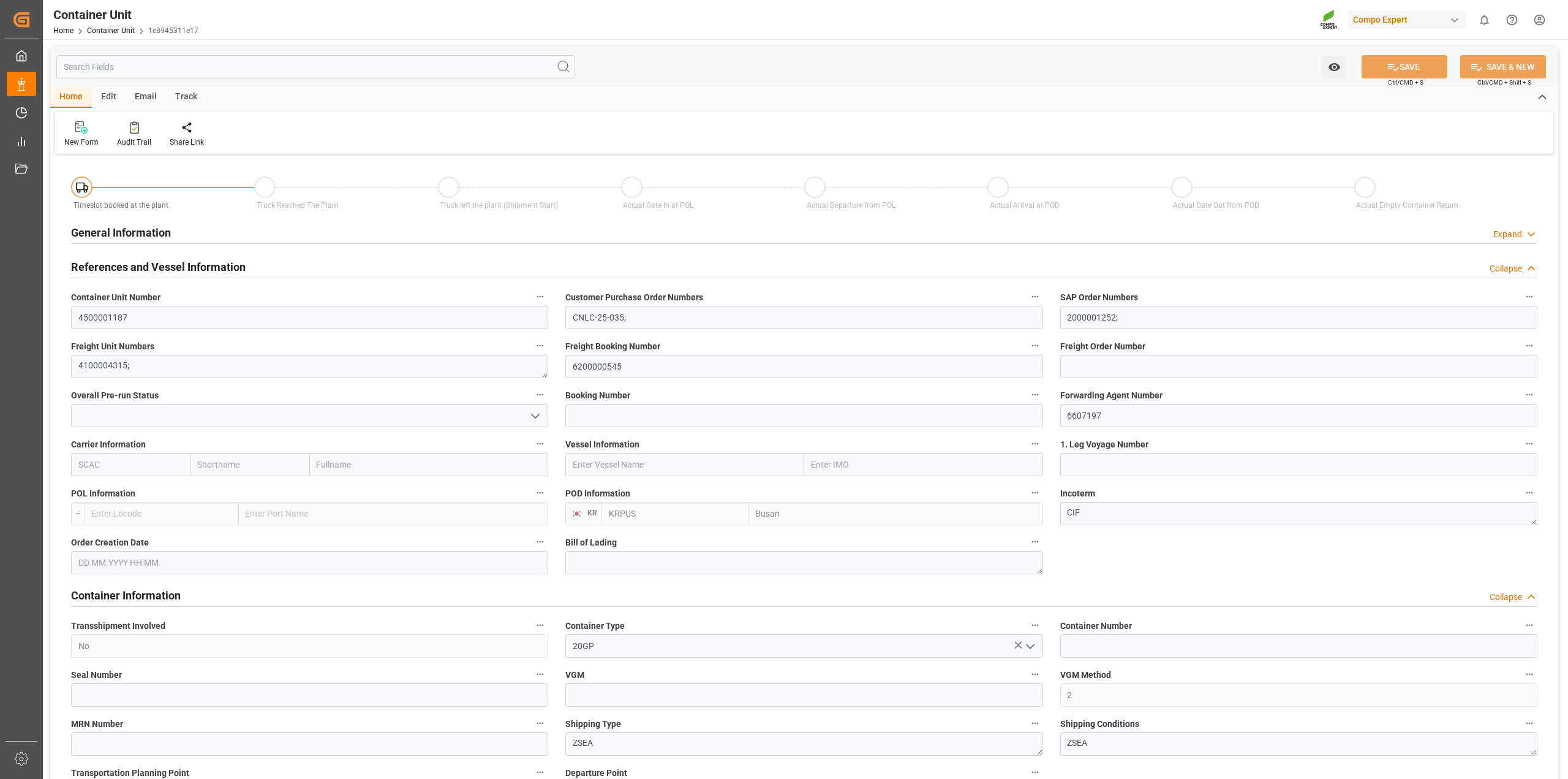
type input "26.09.2025"
click at [160, 66] on input "text" at bounding box center [316, 67] width 519 height 23
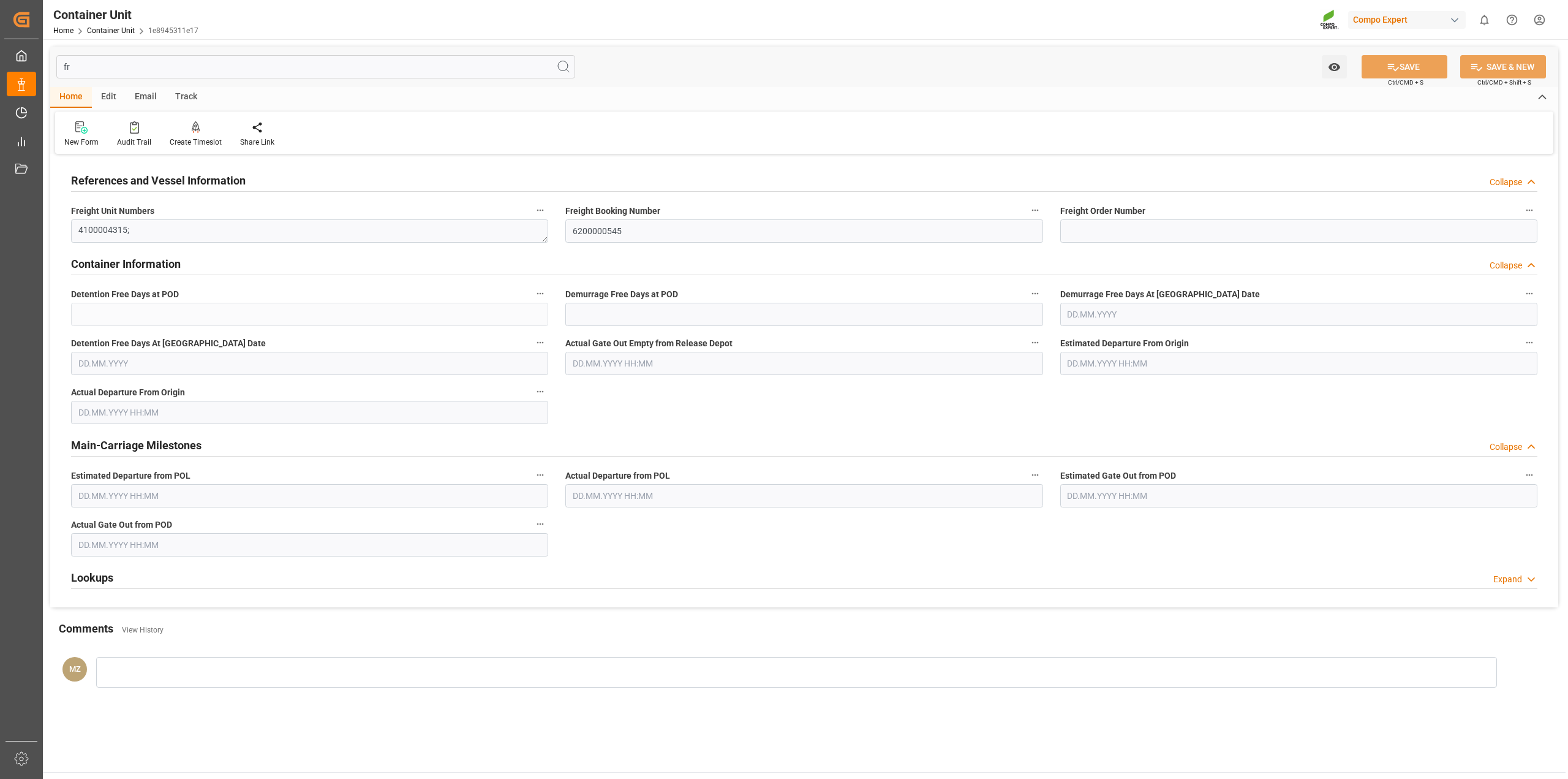
type input "f"
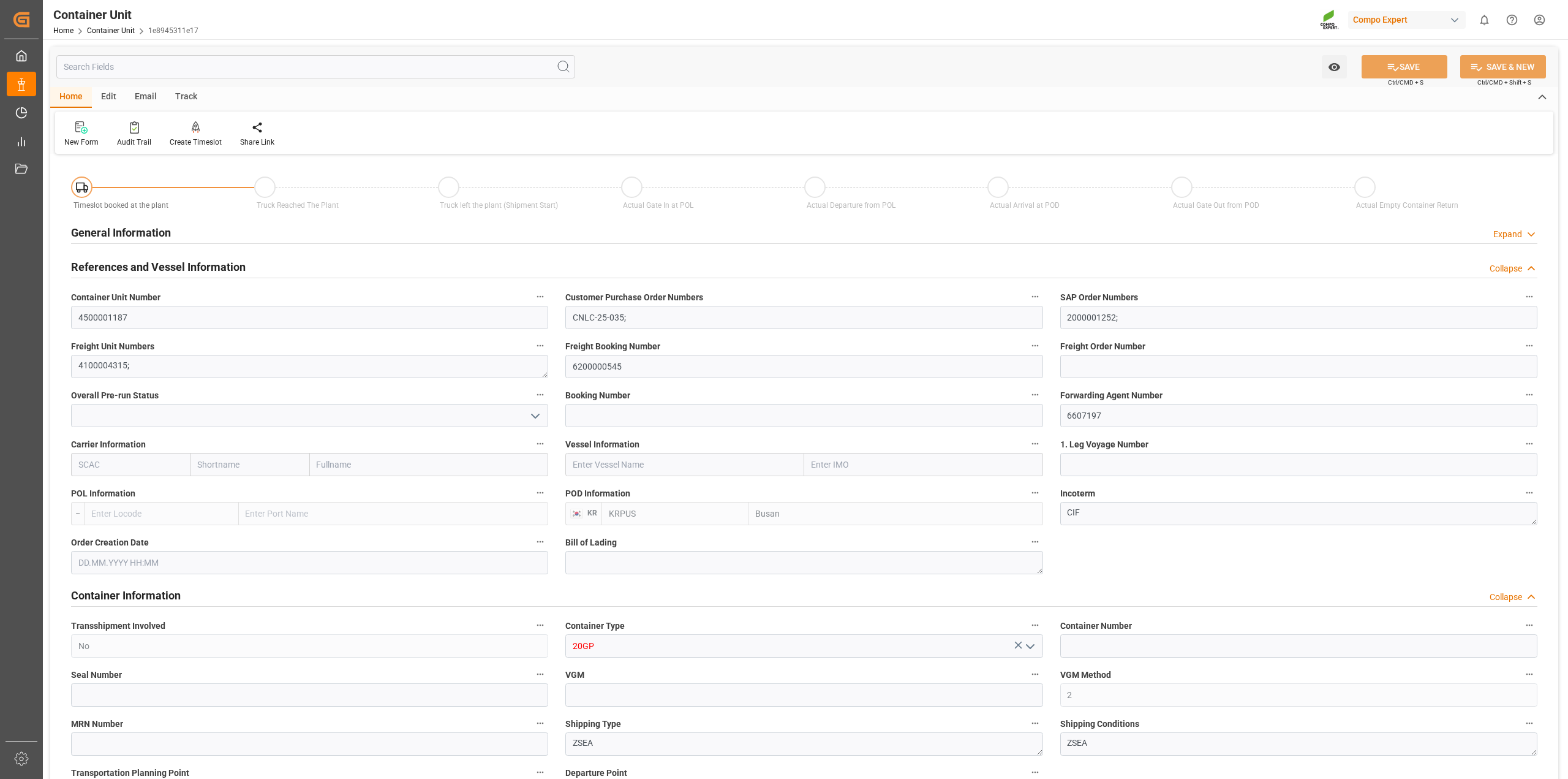
type input "0"
type input "21697.2"
type input "26.09.2025"
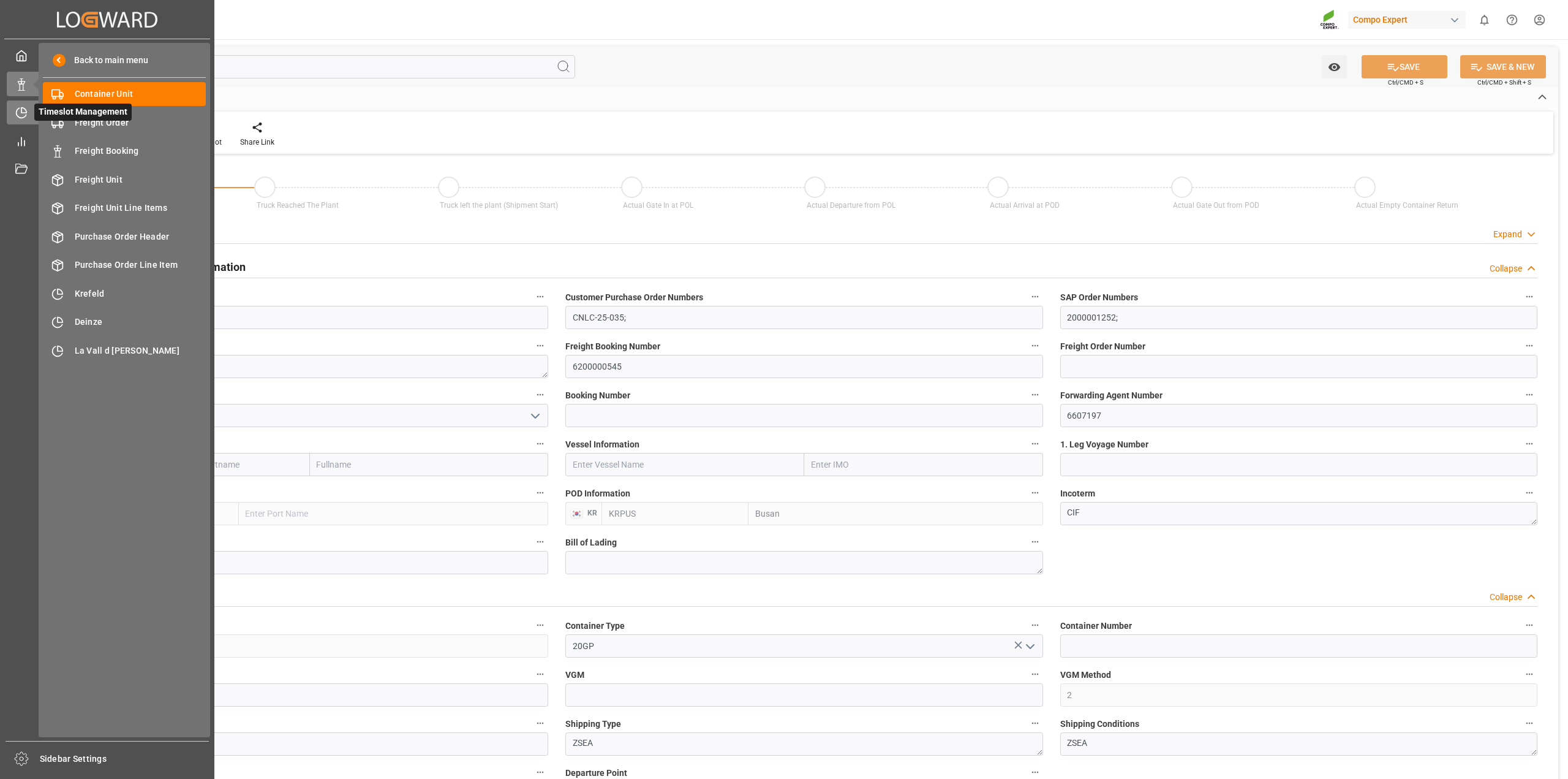
click at [26, 107] on icon at bounding box center [21, 113] width 12 height 12
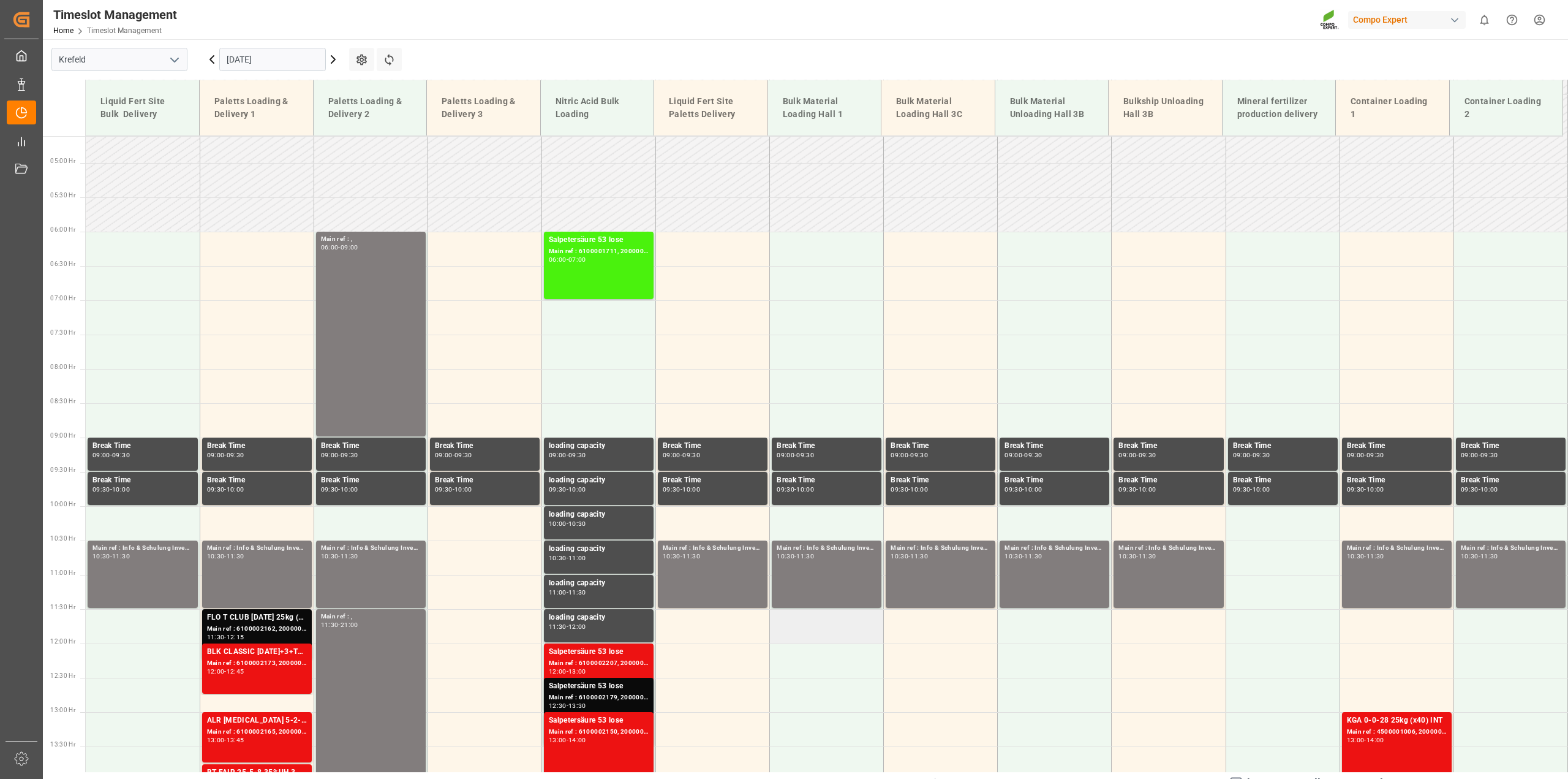
scroll to position [77, 0]
click at [212, 58] on icon at bounding box center [212, 59] width 15 height 15
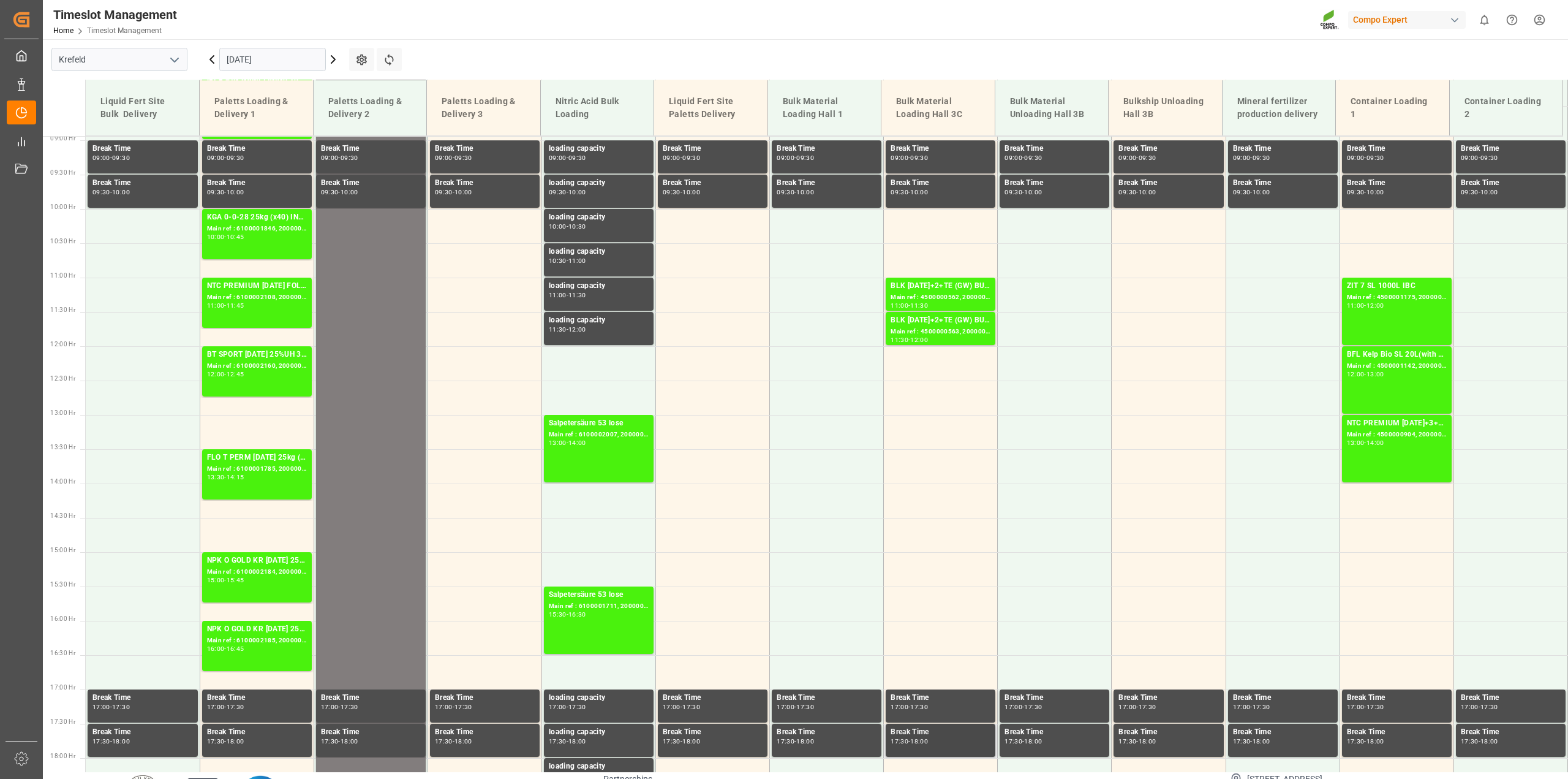
scroll to position [623, 0]
